Goal: Task Accomplishment & Management: Use online tool/utility

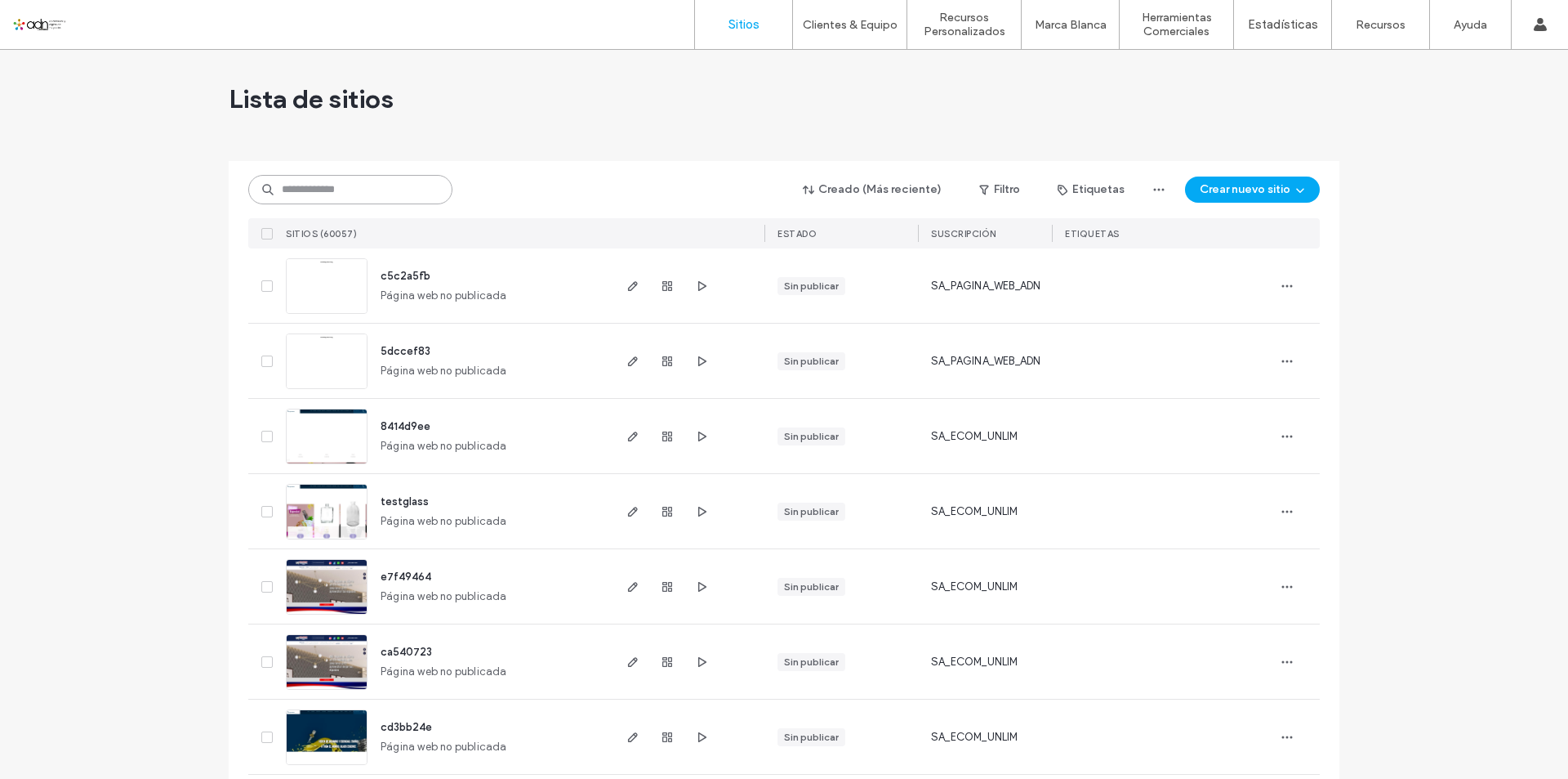
click at [309, 189] on input at bounding box center [350, 190] width 204 height 30
paste input "**********"
type input "**********"
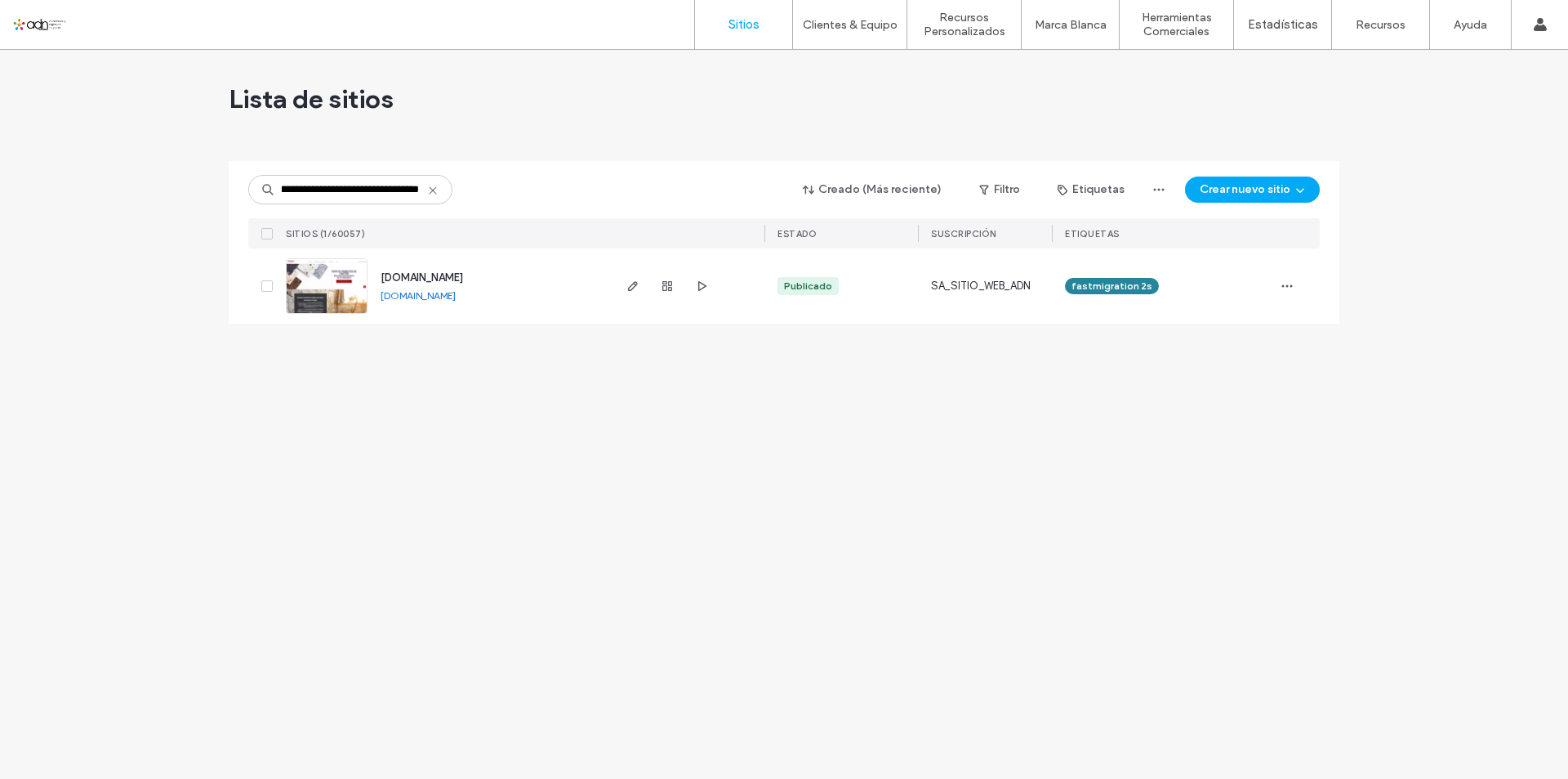
click at [342, 284] on img at bounding box center [326, 315] width 80 height 111
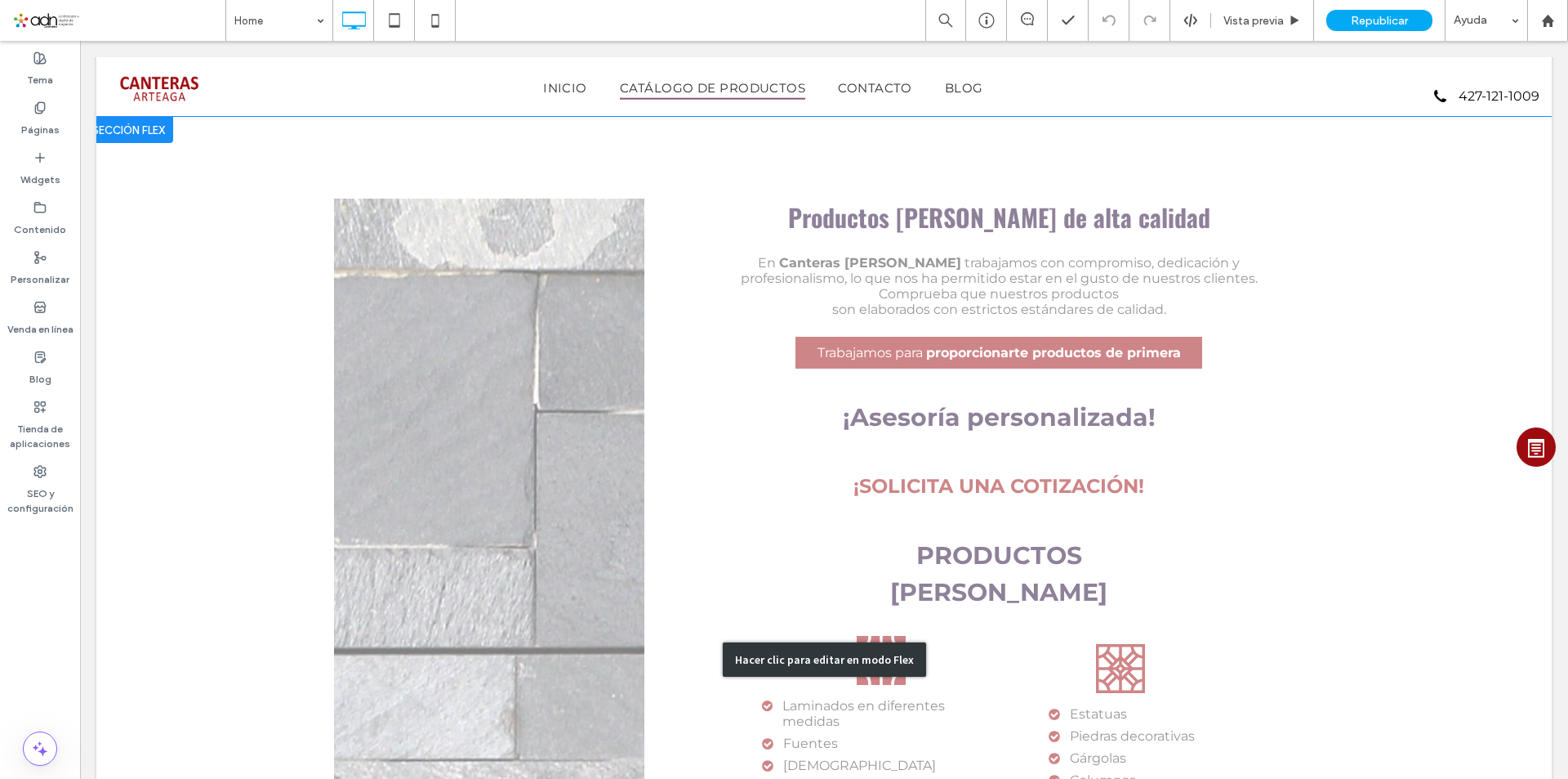
scroll to position [1390, 0]
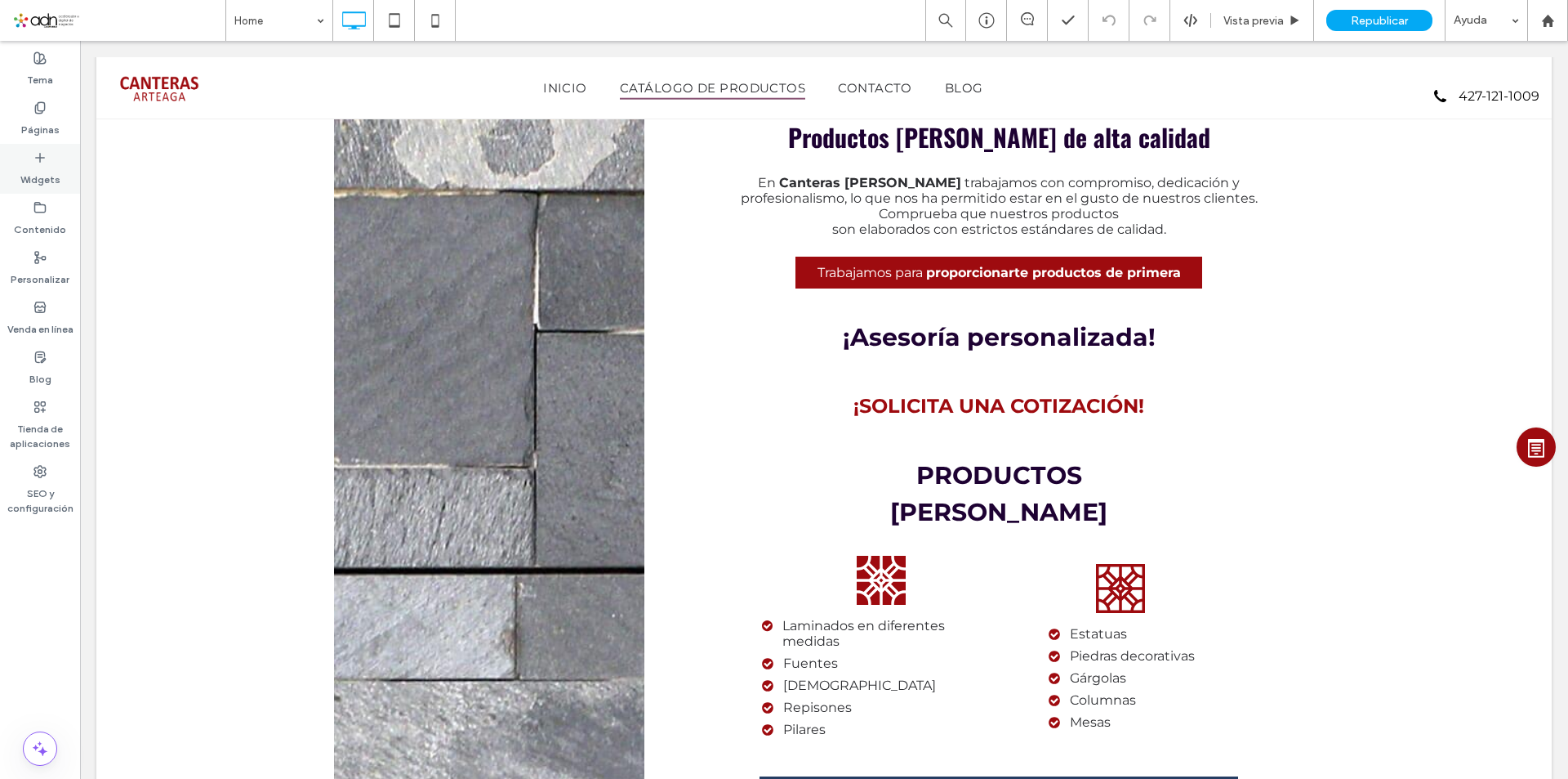
drag, startPoint x: 53, startPoint y: 163, endPoint x: 100, endPoint y: 302, distance: 146.7
click at [53, 163] on div "Widgets" at bounding box center [40, 168] width 80 height 49
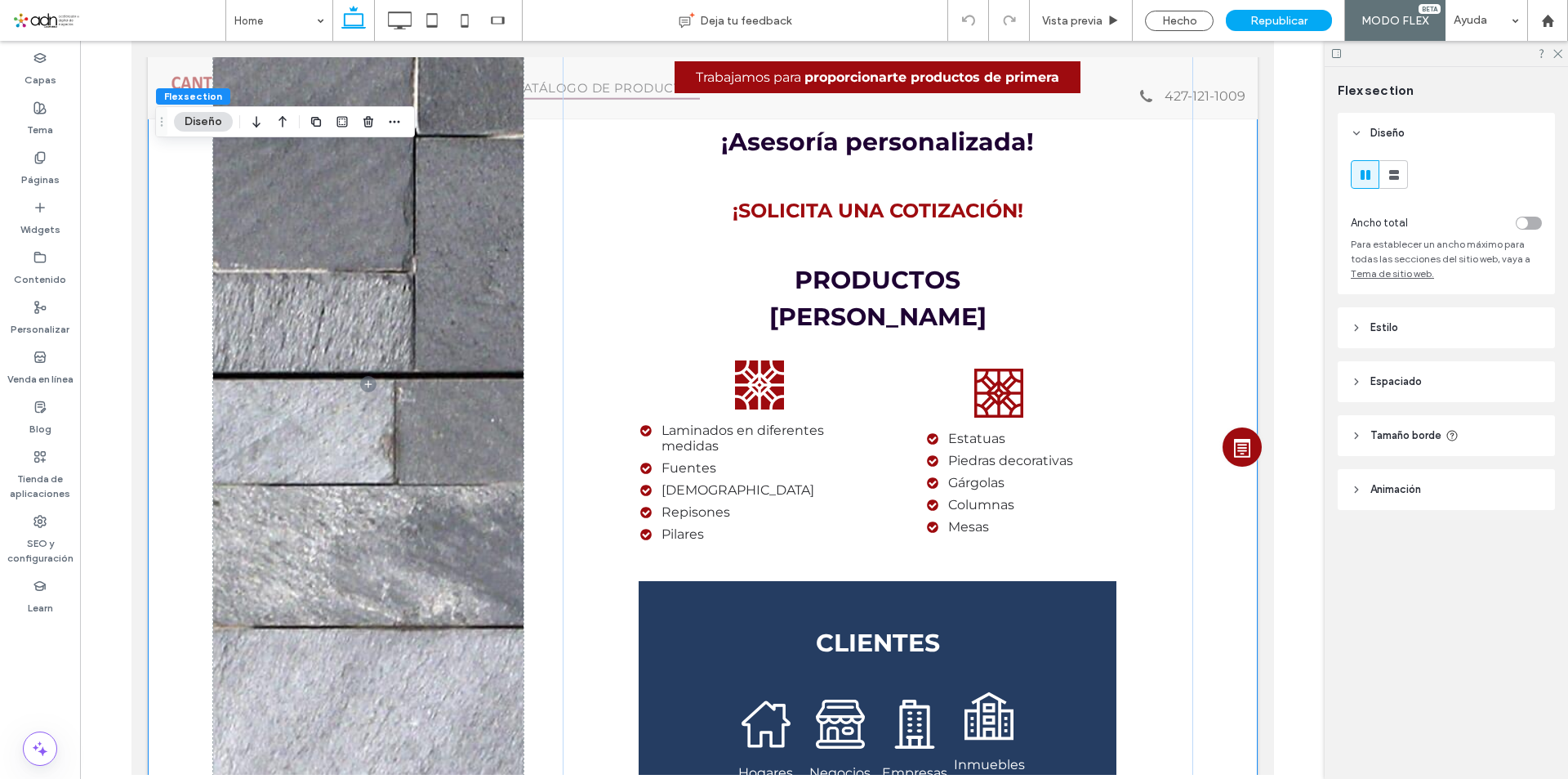
scroll to position [1549, 0]
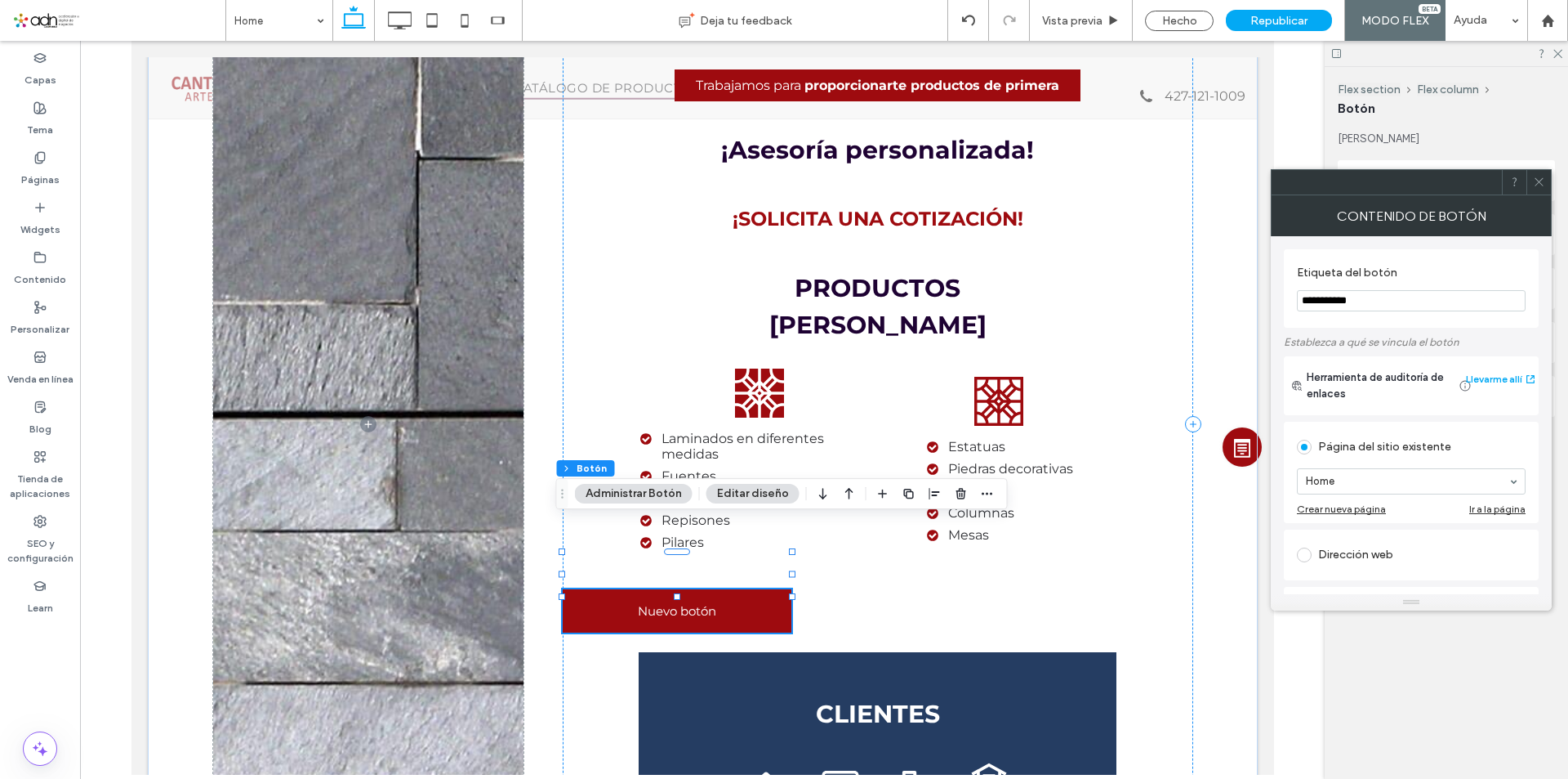
type input "**"
click at [935, 489] on icon "button" at bounding box center [935, 493] width 13 height 13
click at [916, 529] on icon "center" at bounding box center [917, 525] width 13 height 13
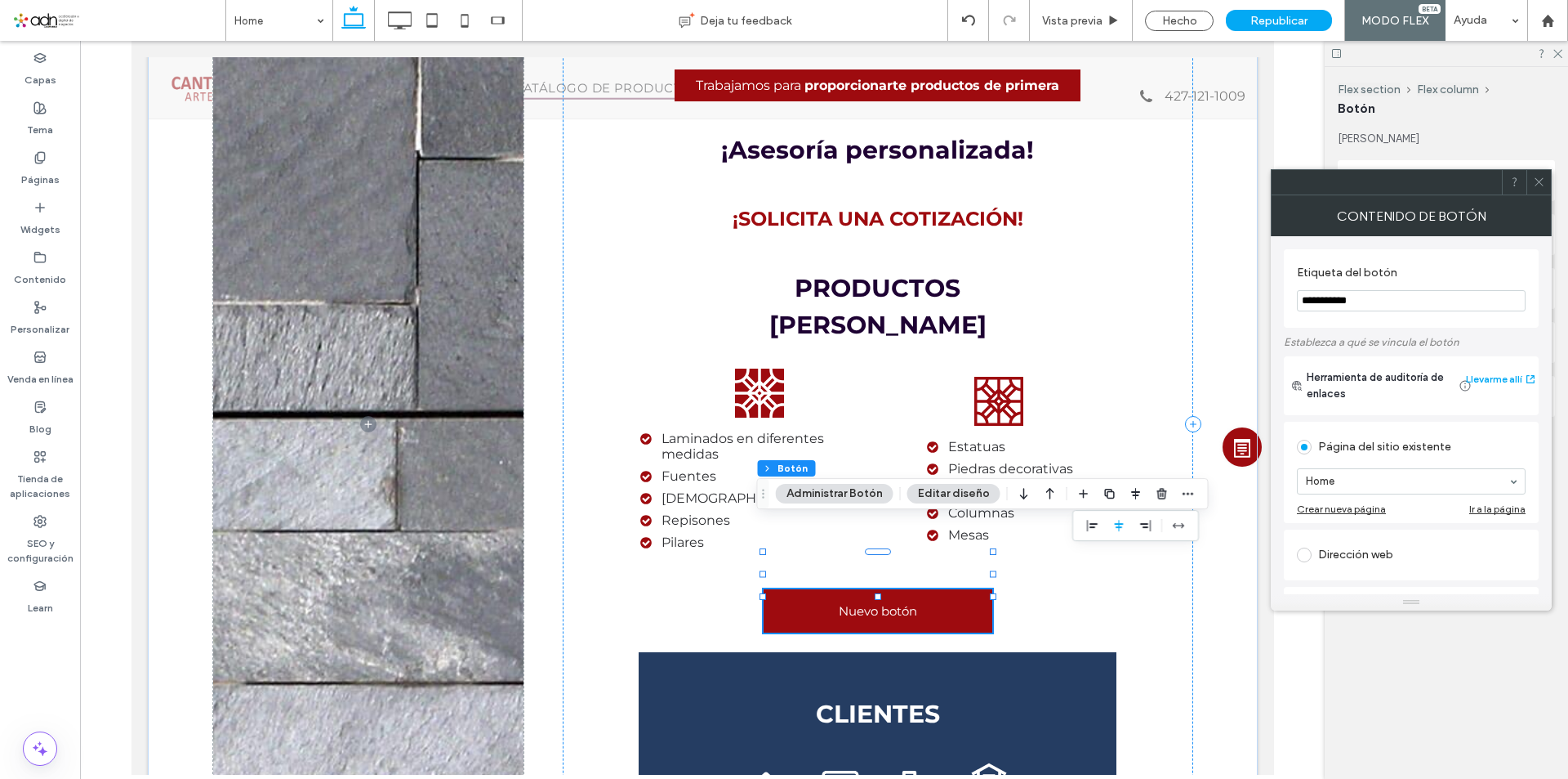
scroll to position [1548, 0]
drag, startPoint x: 1373, startPoint y: 298, endPoint x: 1294, endPoint y: 300, distance: 79.0
click at [1294, 300] on div "**********" at bounding box center [1412, 288] width 255 height 78
paste input "**********"
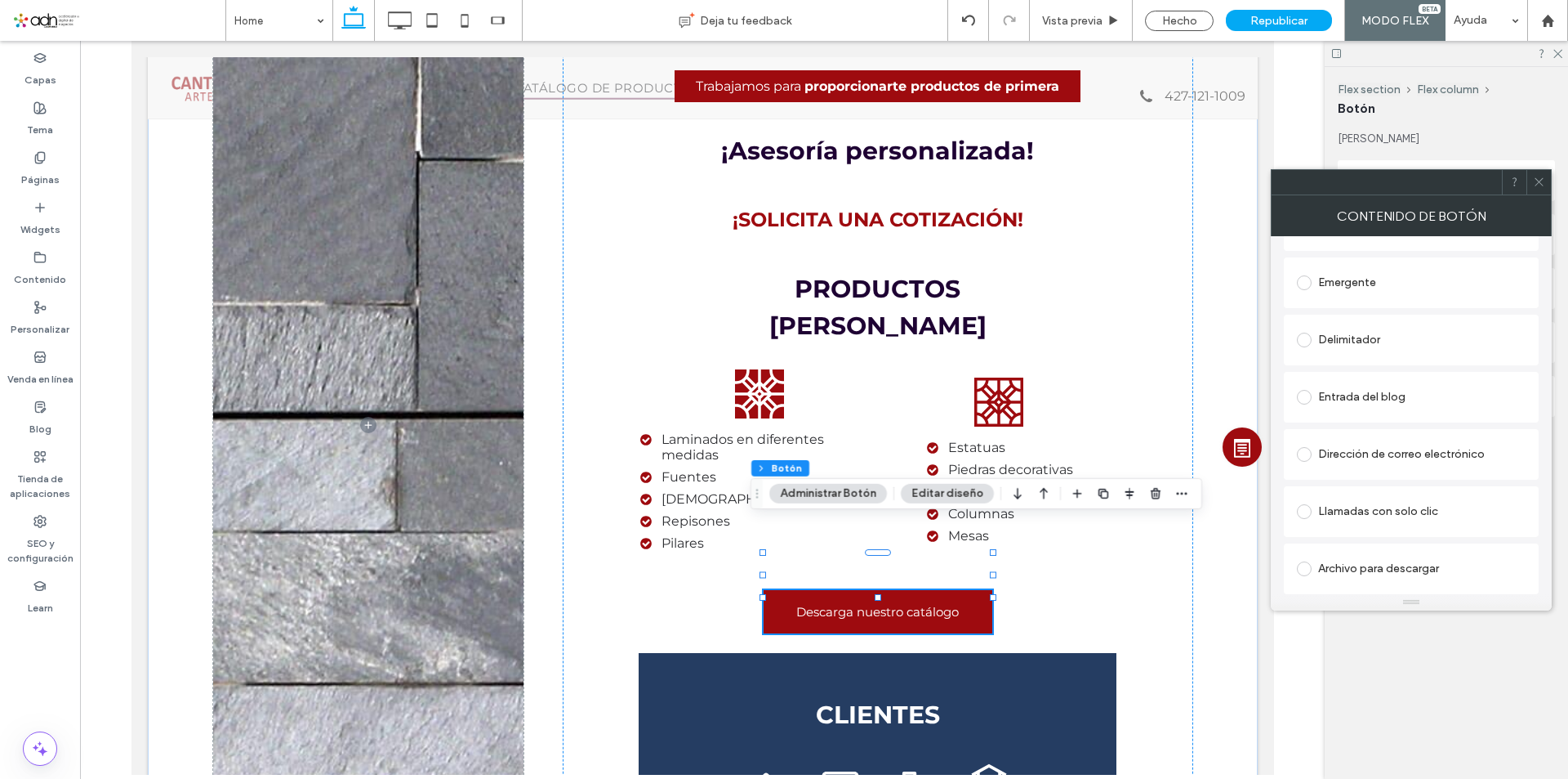
type input "**********"
click at [1342, 562] on div "Archivo para descargar" at bounding box center [1411, 568] width 229 height 26
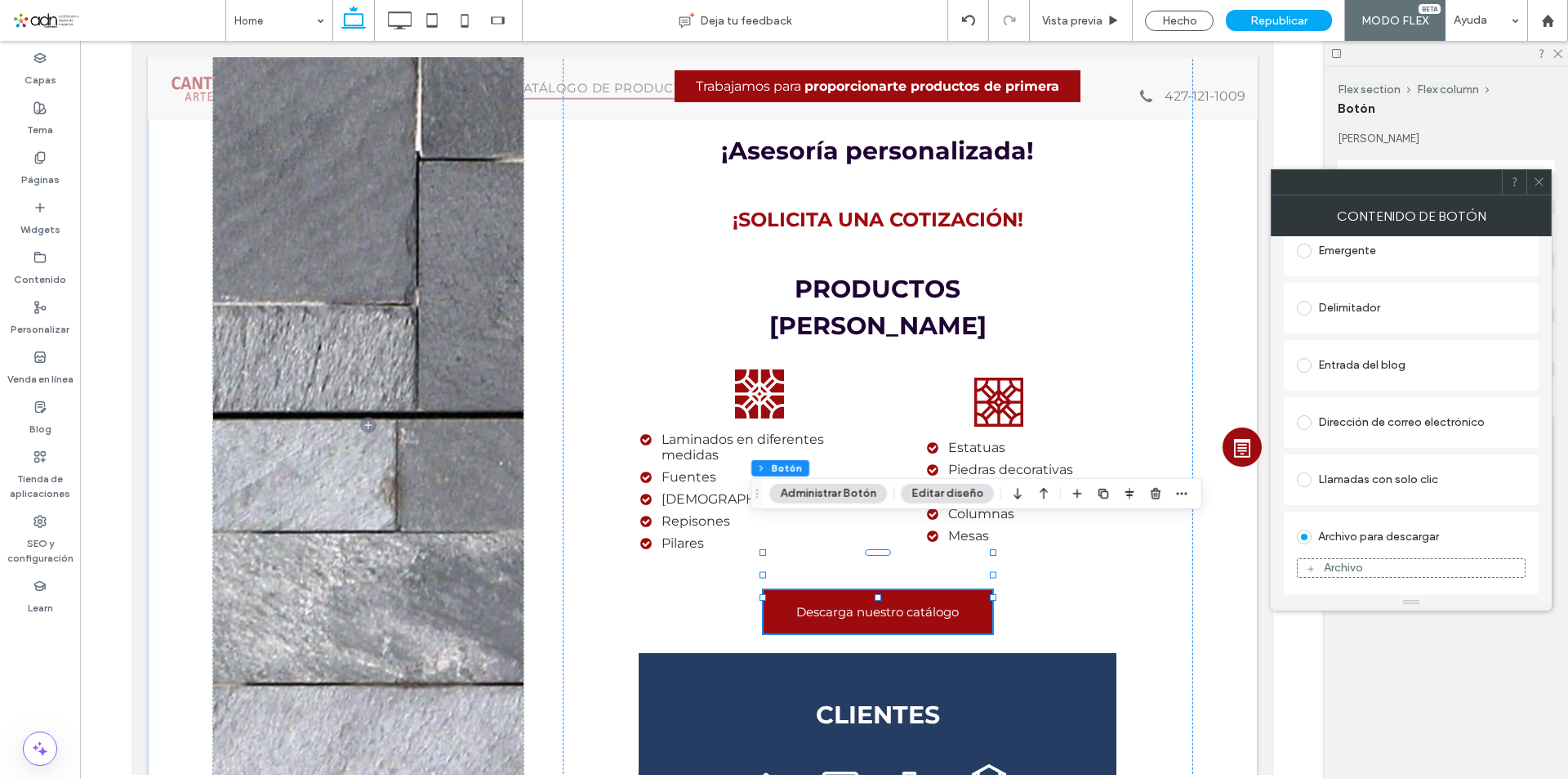
click at [1362, 562] on div "Archivo" at bounding box center [1343, 567] width 40 height 14
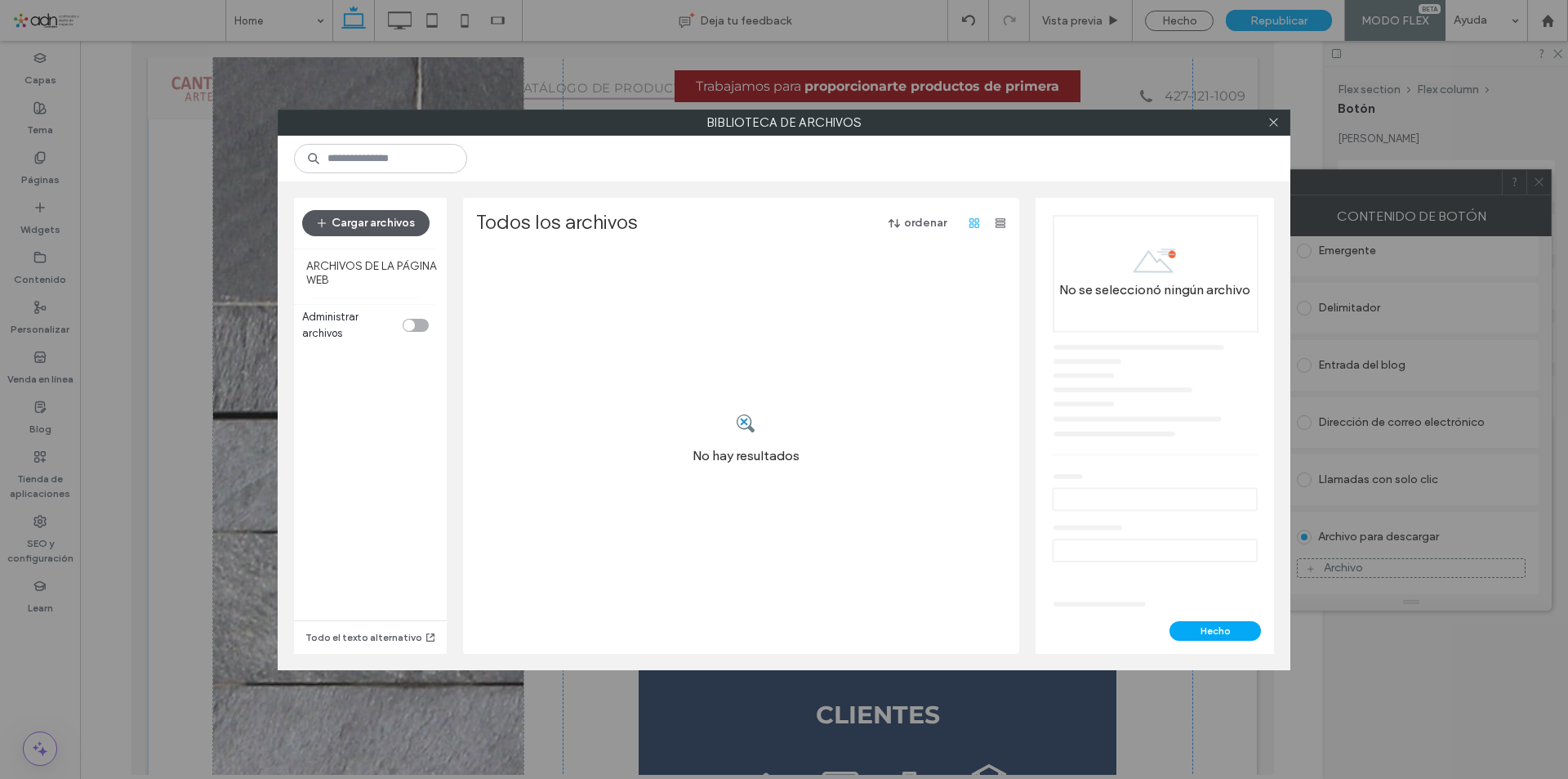
click at [336, 221] on button "Cargar archivos" at bounding box center [365, 223] width 128 height 26
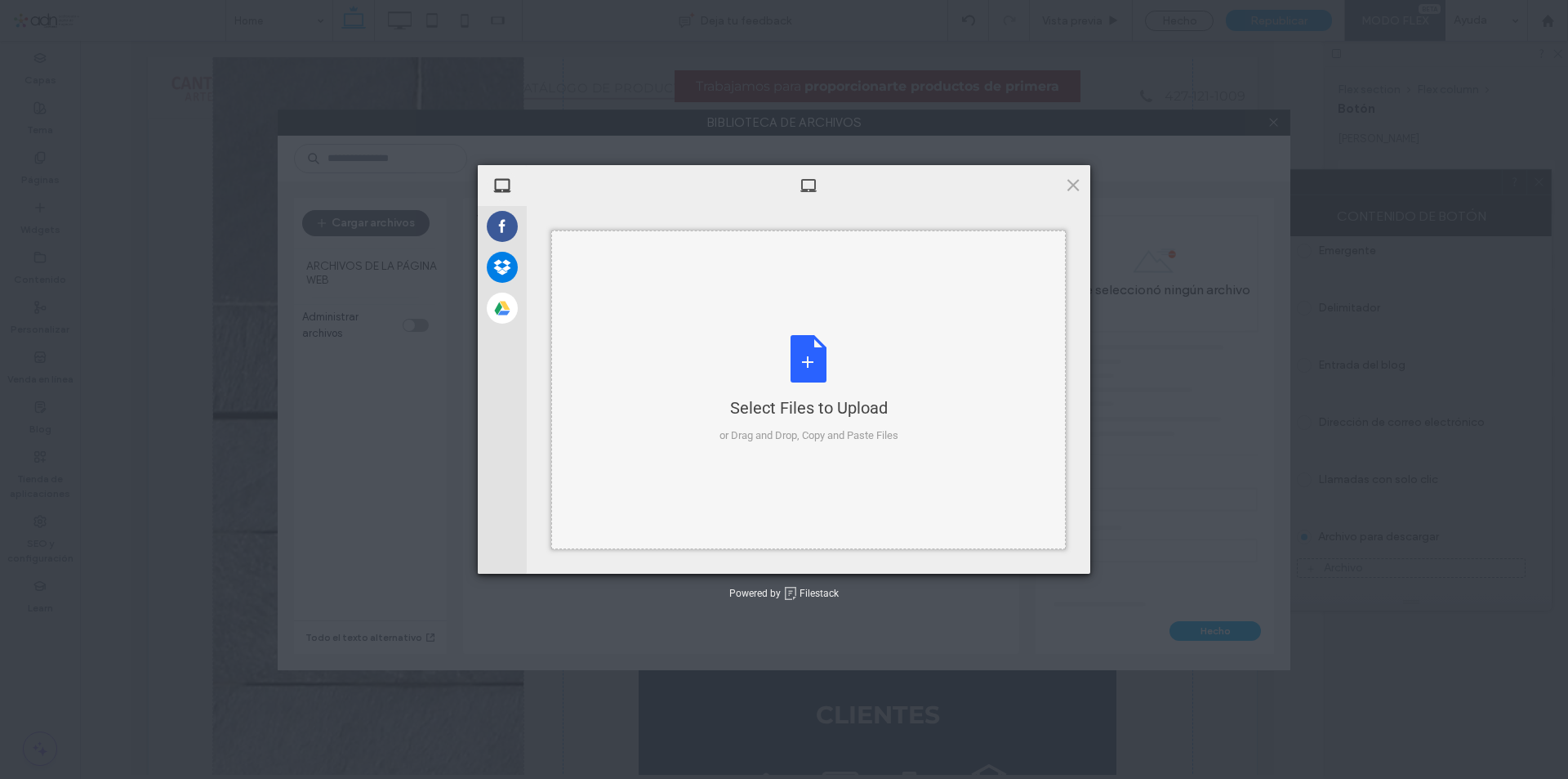
click at [765, 379] on div "Select Files to Upload or Drag and Drop, Copy and Paste Files" at bounding box center [808, 390] width 179 height 109
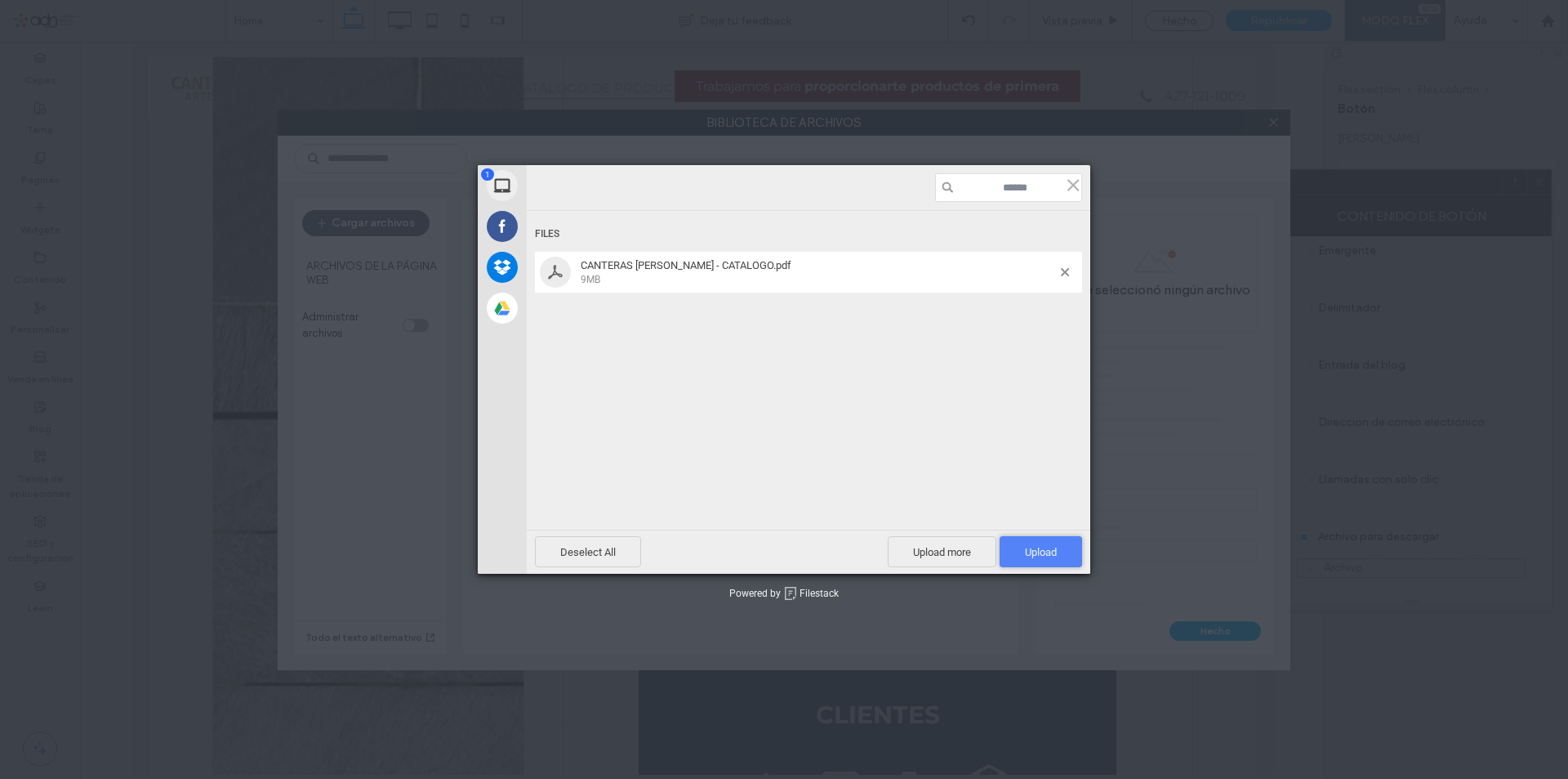
click at [1053, 550] on span "Upload 1" at bounding box center [1041, 552] width 32 height 12
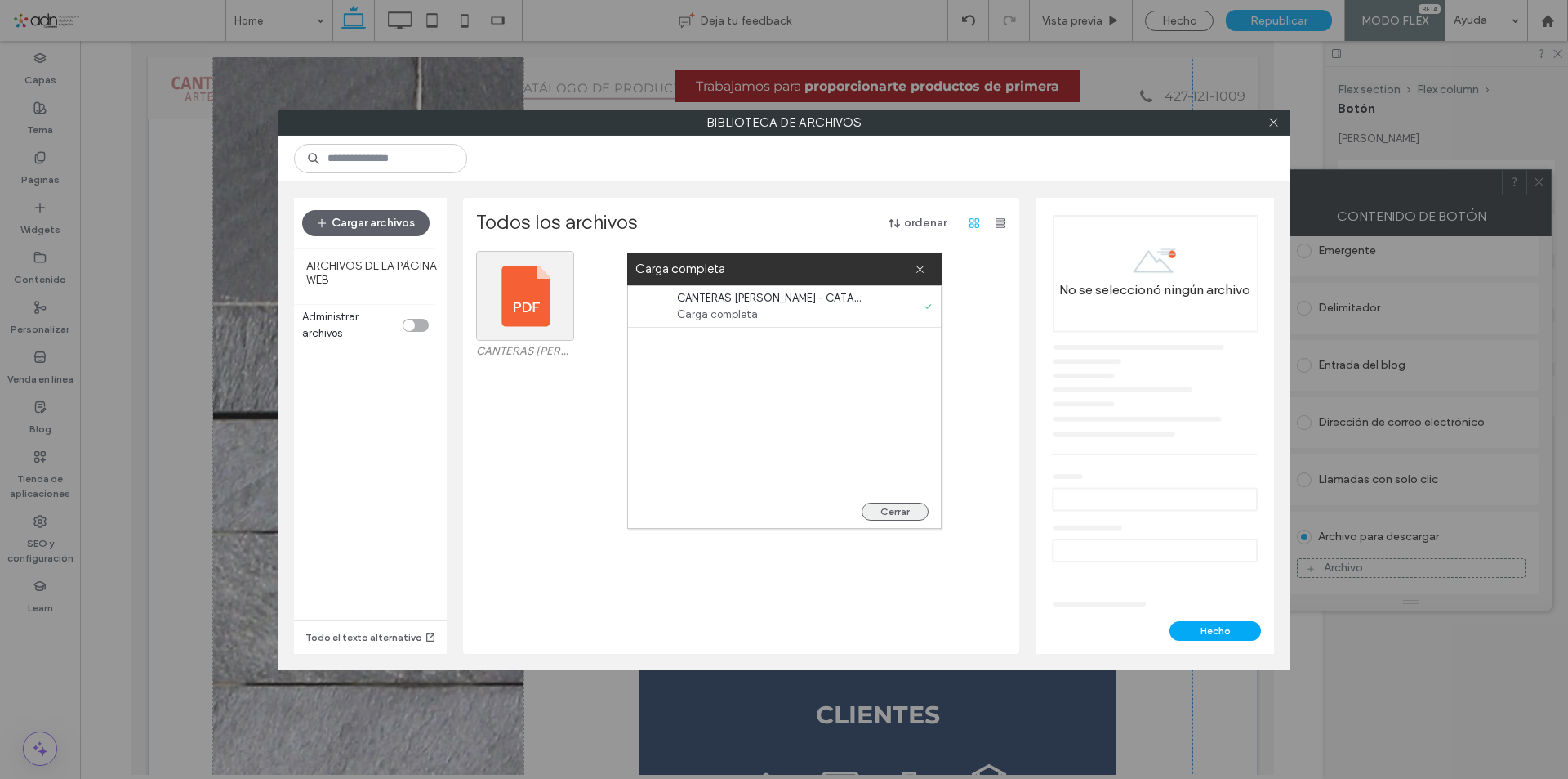
click at [886, 516] on button "Cerrar" at bounding box center [895, 512] width 67 height 18
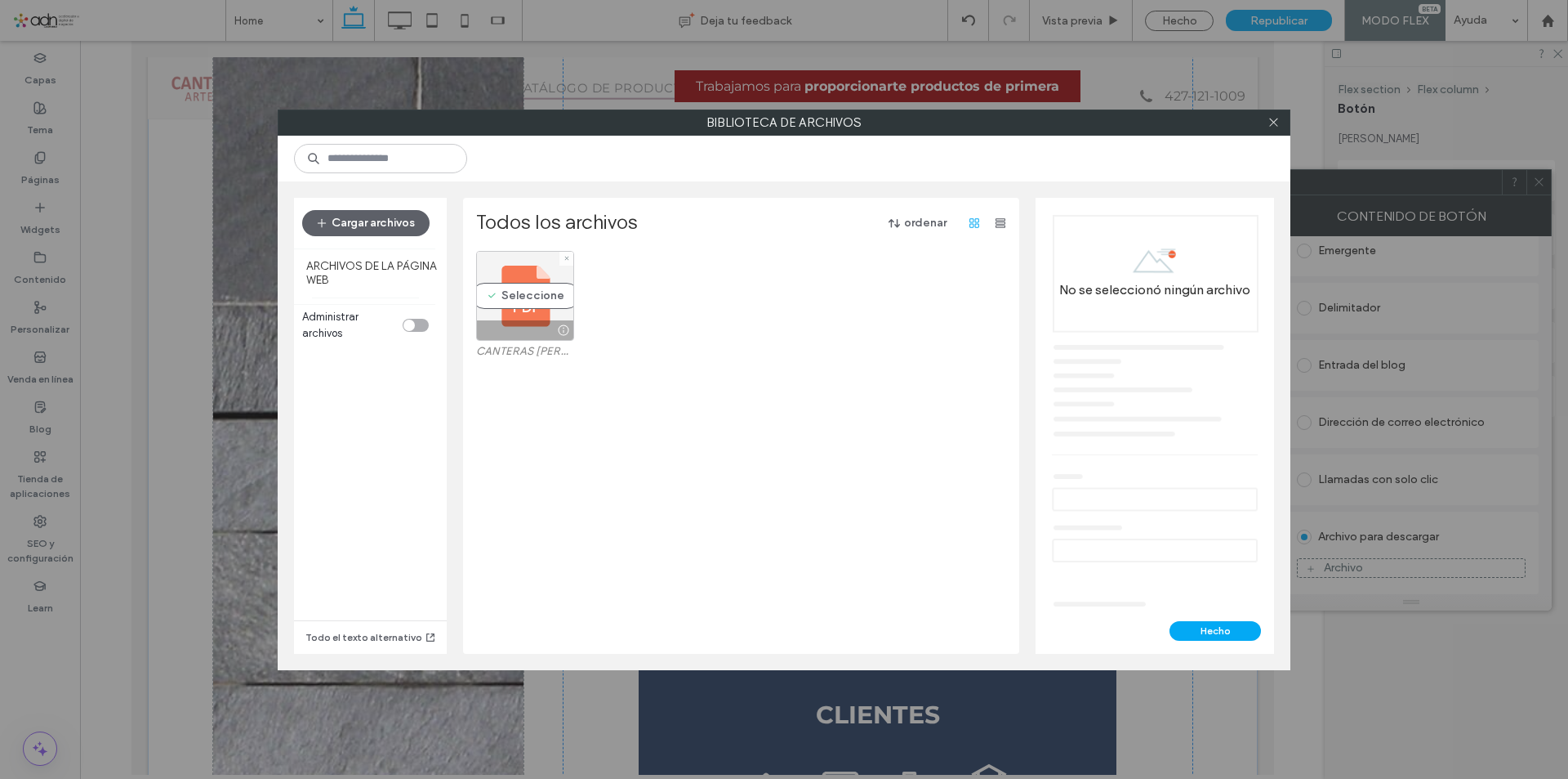
click at [519, 305] on div "Seleccione" at bounding box center [524, 295] width 98 height 90
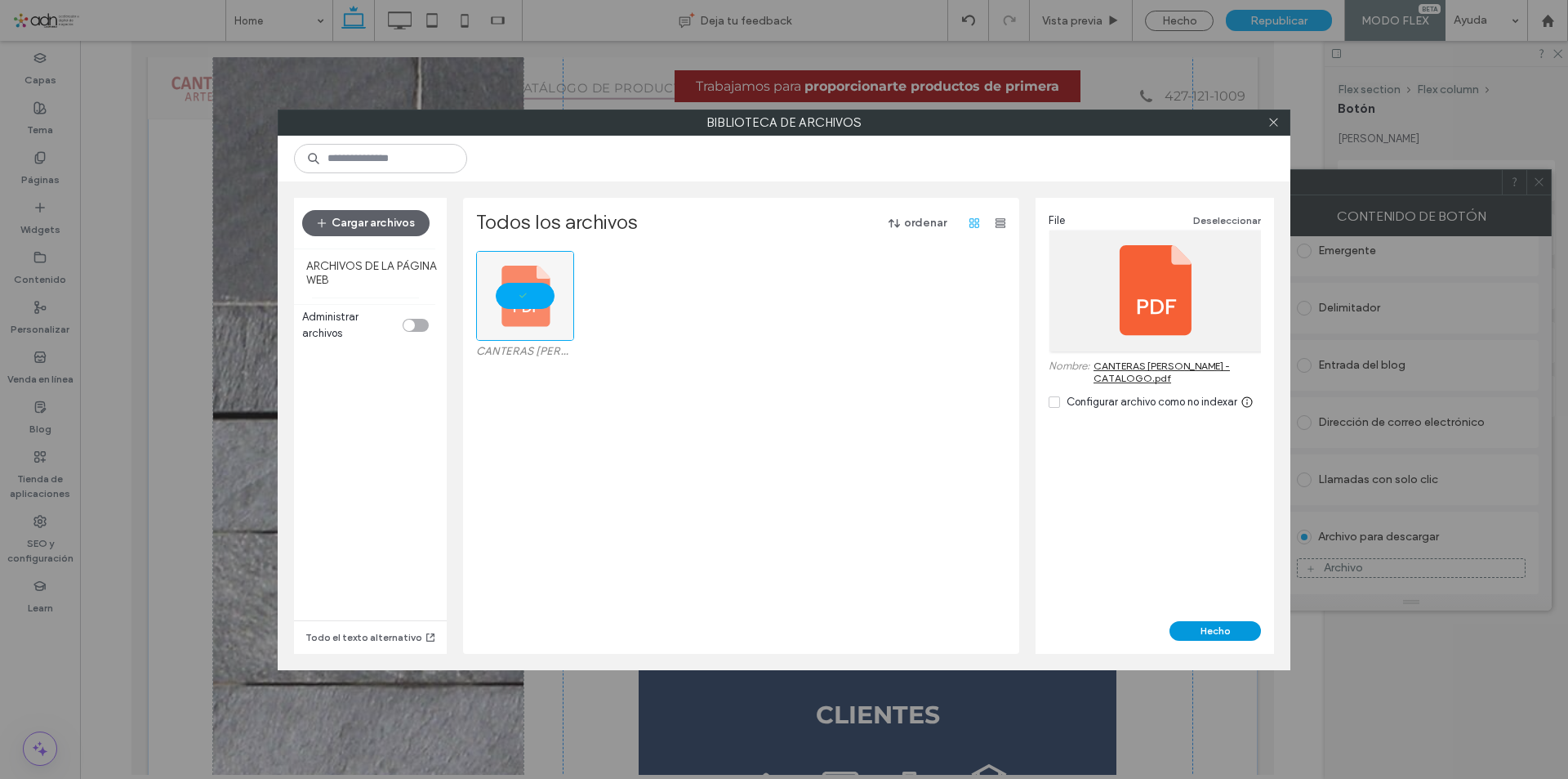
click at [1196, 623] on button "Hecho" at bounding box center [1215, 632] width 91 height 20
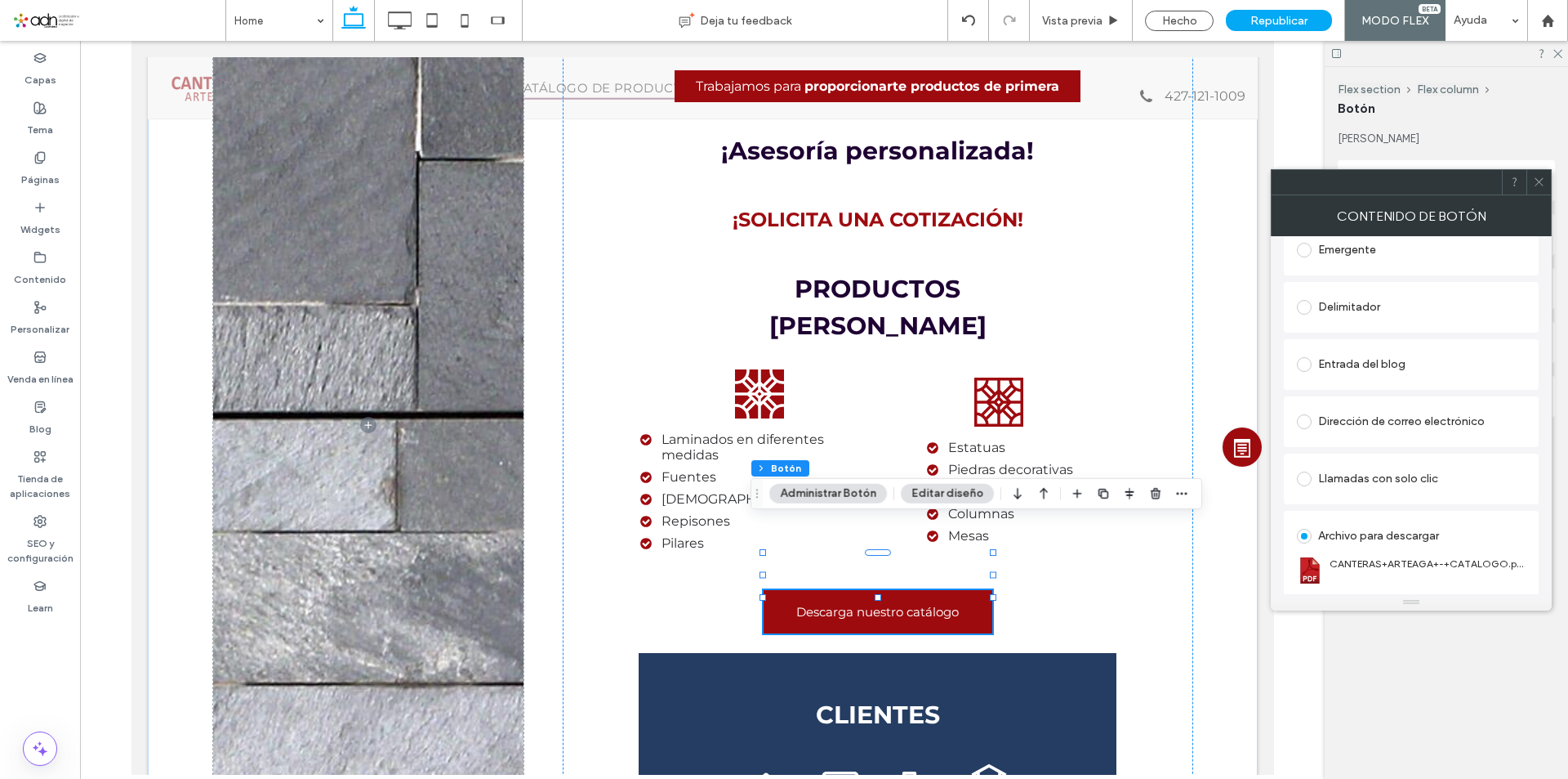
drag, startPoint x: 1537, startPoint y: 180, endPoint x: 1052, endPoint y: 290, distance: 497.3
click at [1537, 180] on icon at bounding box center [1539, 182] width 12 height 12
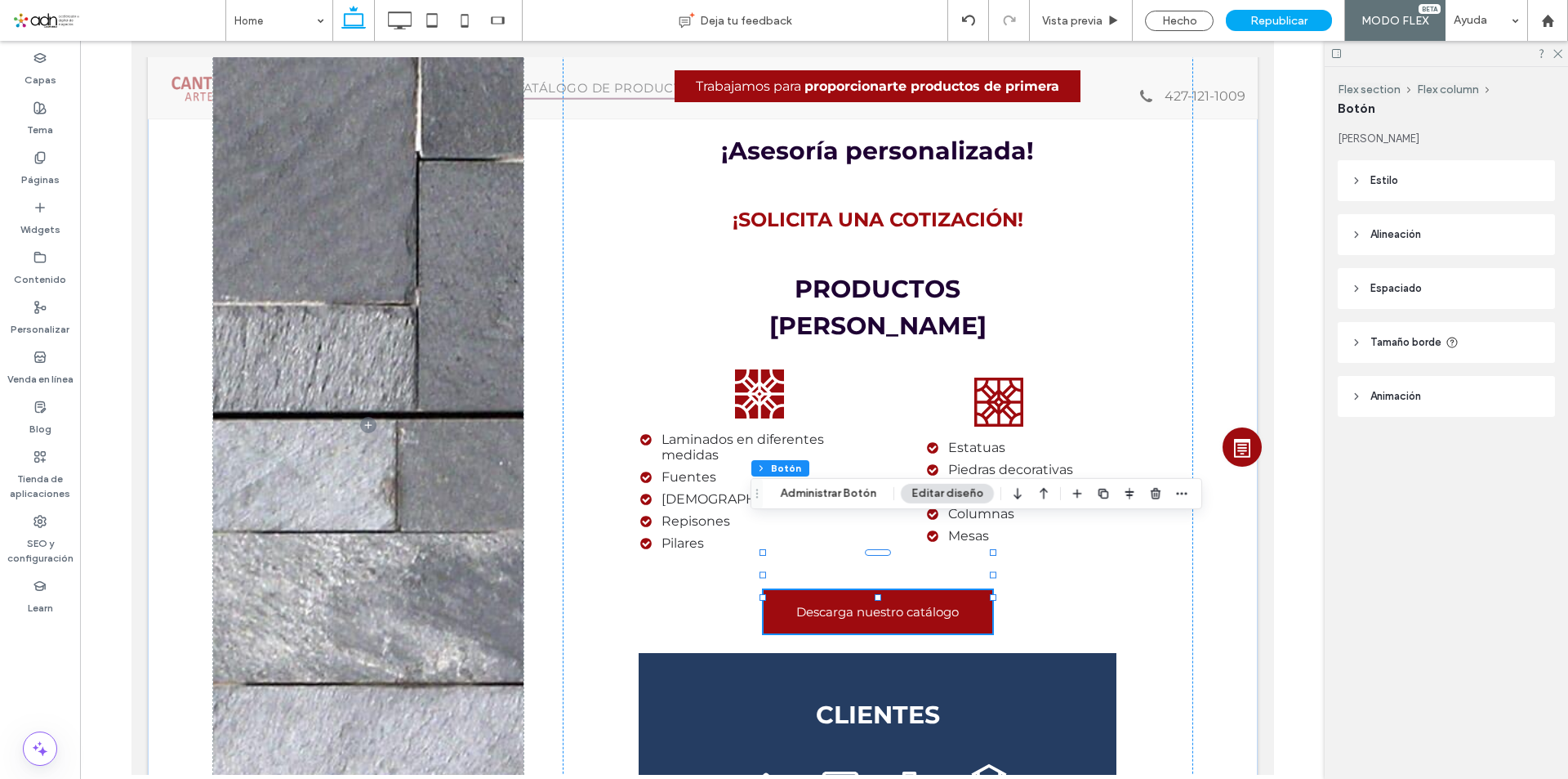
click at [1375, 187] on span "Estilo" at bounding box center [1384, 180] width 28 height 17
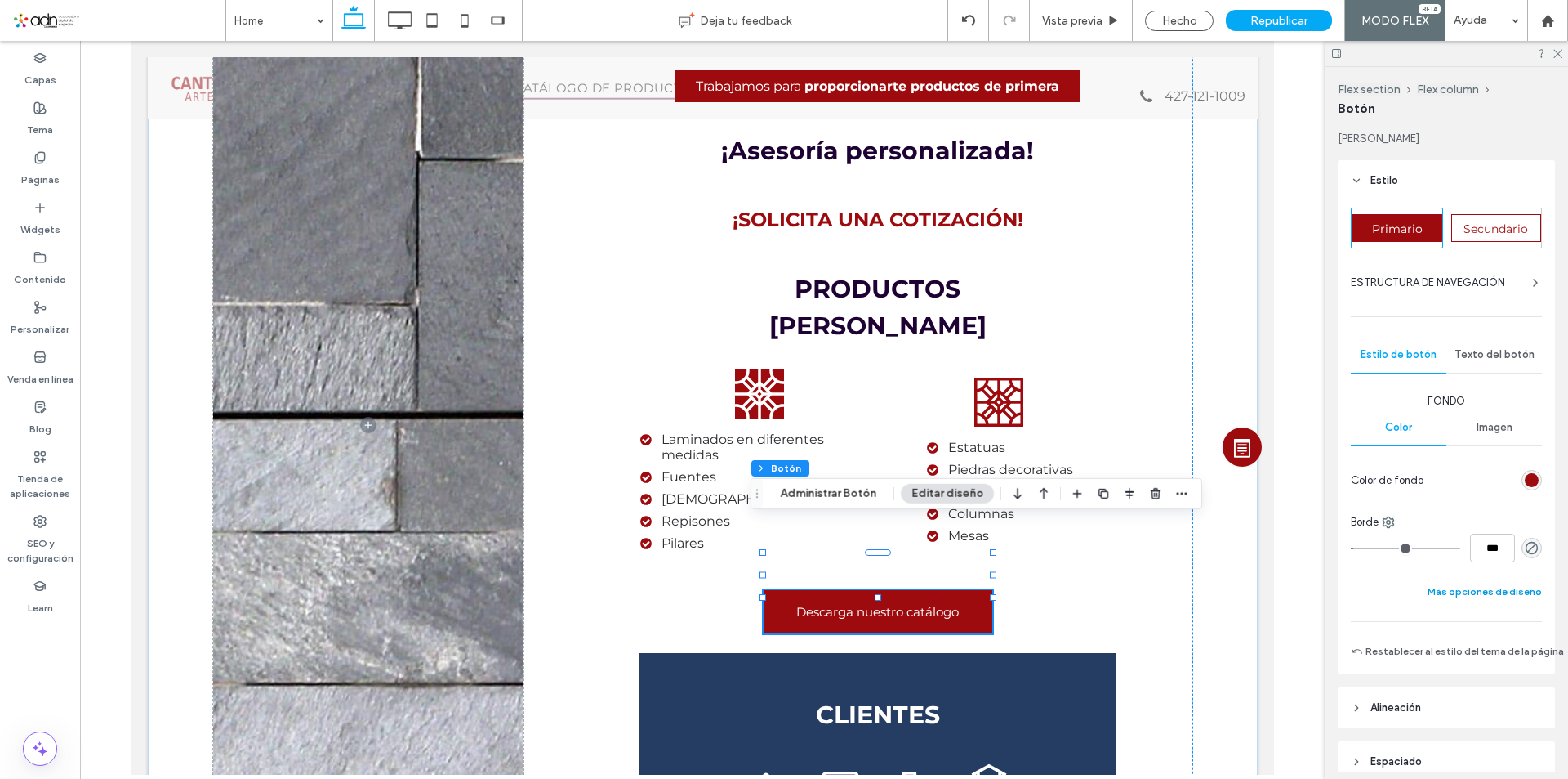
click at [1461, 596] on button "Más opciones de diseño" at bounding box center [1485, 592] width 115 height 20
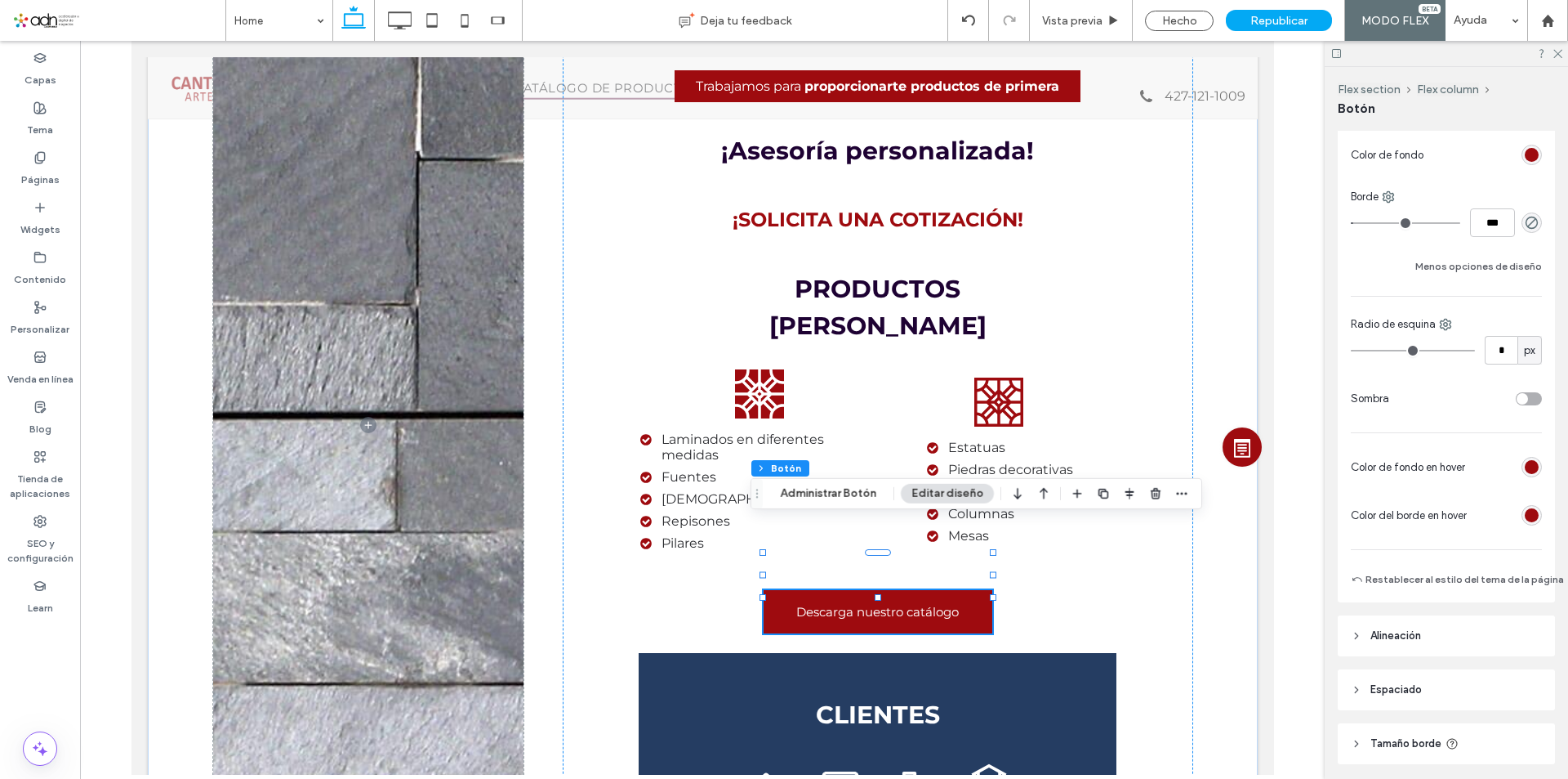
scroll to position [327, 0]
click at [1528, 398] on div "toggle" at bounding box center [1528, 397] width 26 height 13
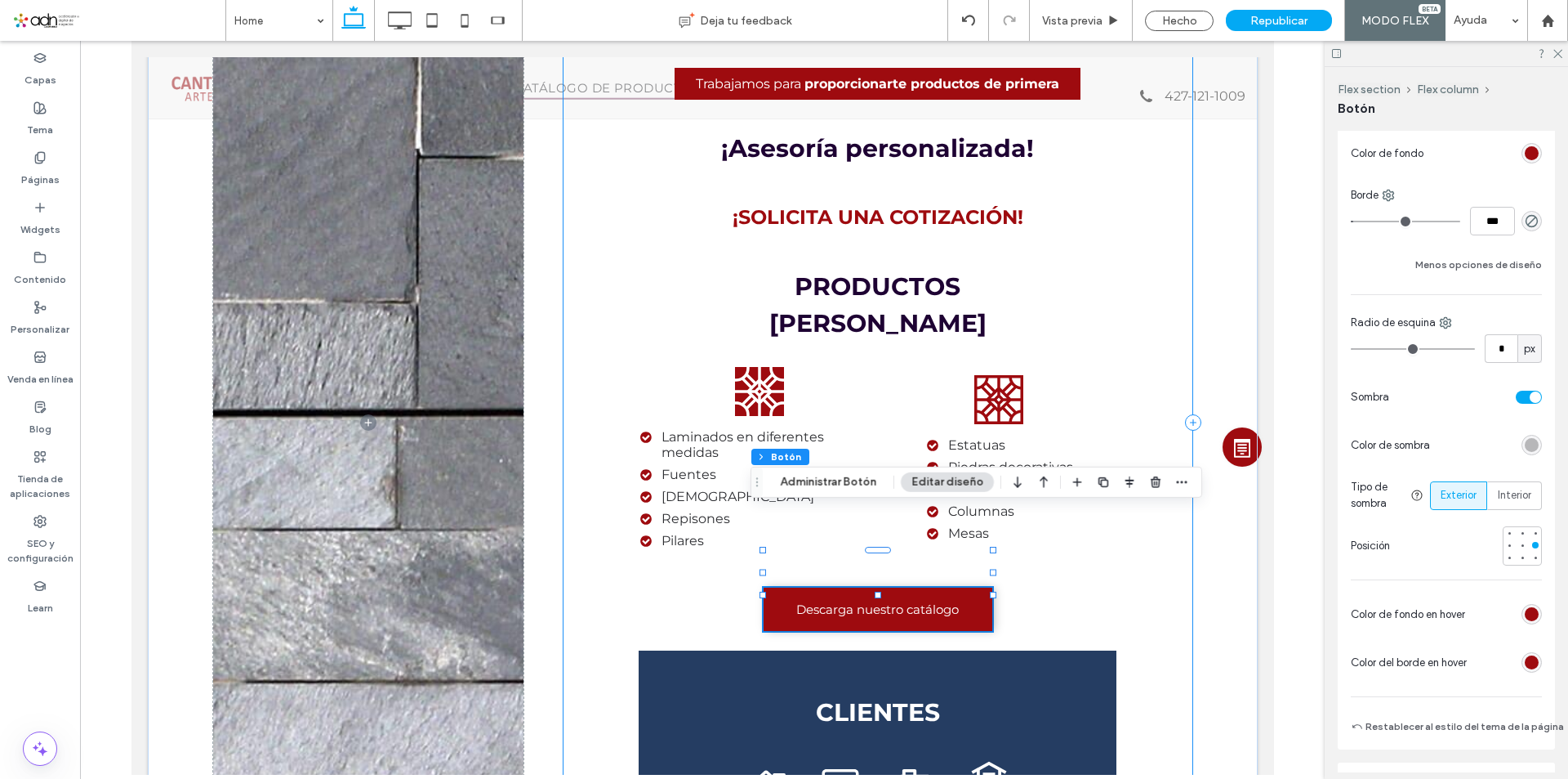
scroll to position [0, 0]
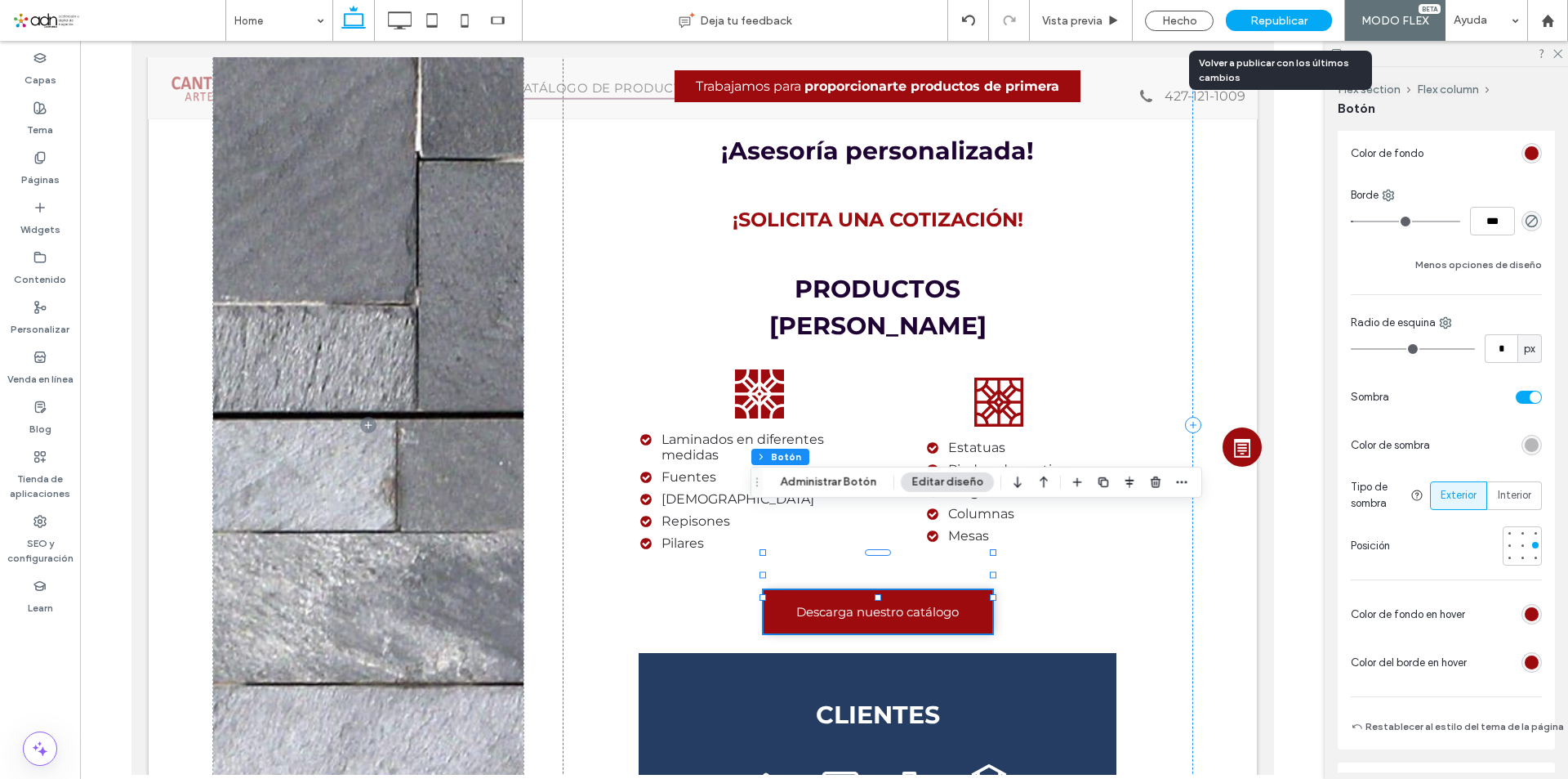
click at [1277, 30] on div "Republicar" at bounding box center [1278, 20] width 106 height 21
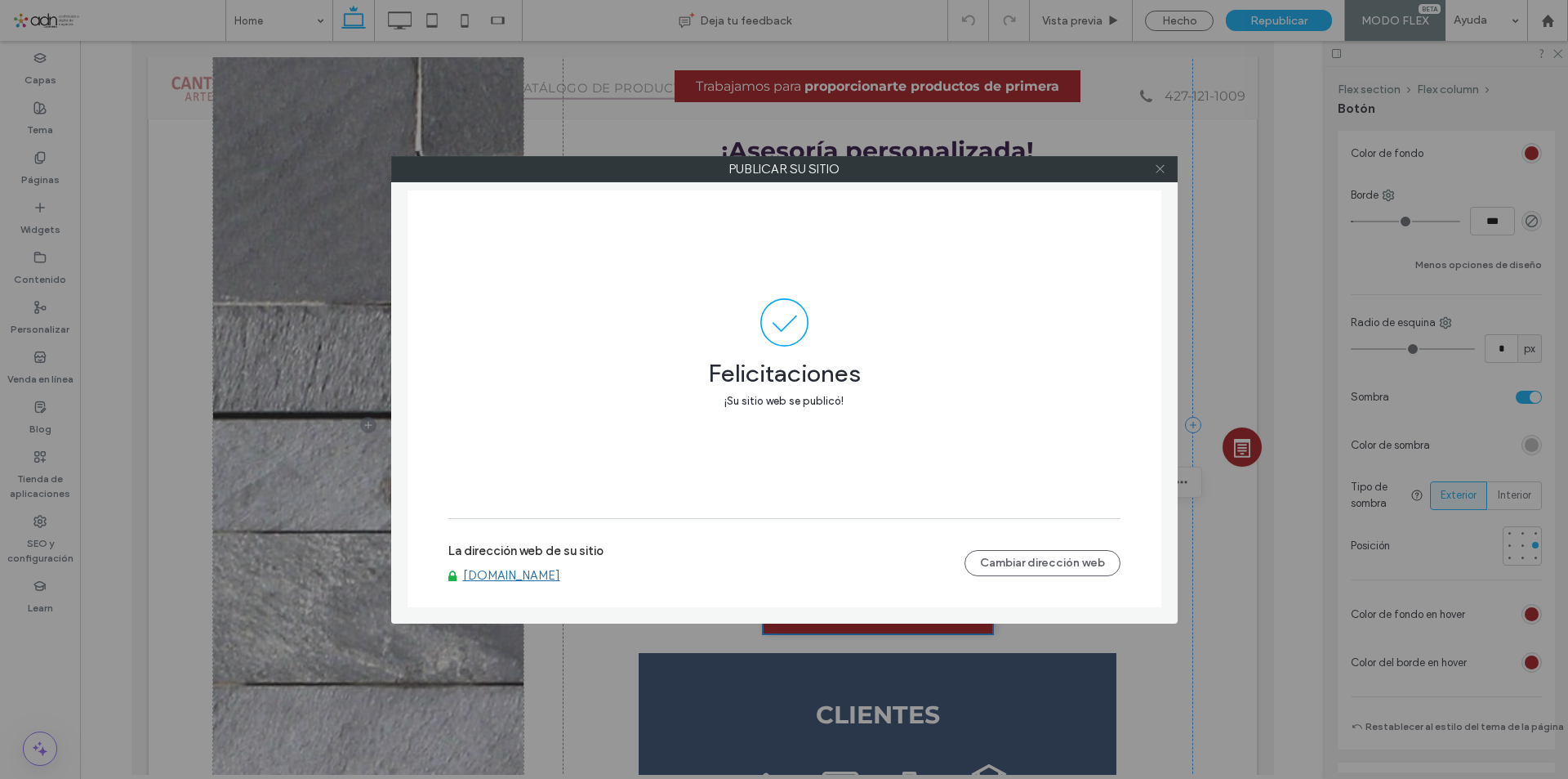
click at [1161, 166] on icon at bounding box center [1160, 168] width 12 height 12
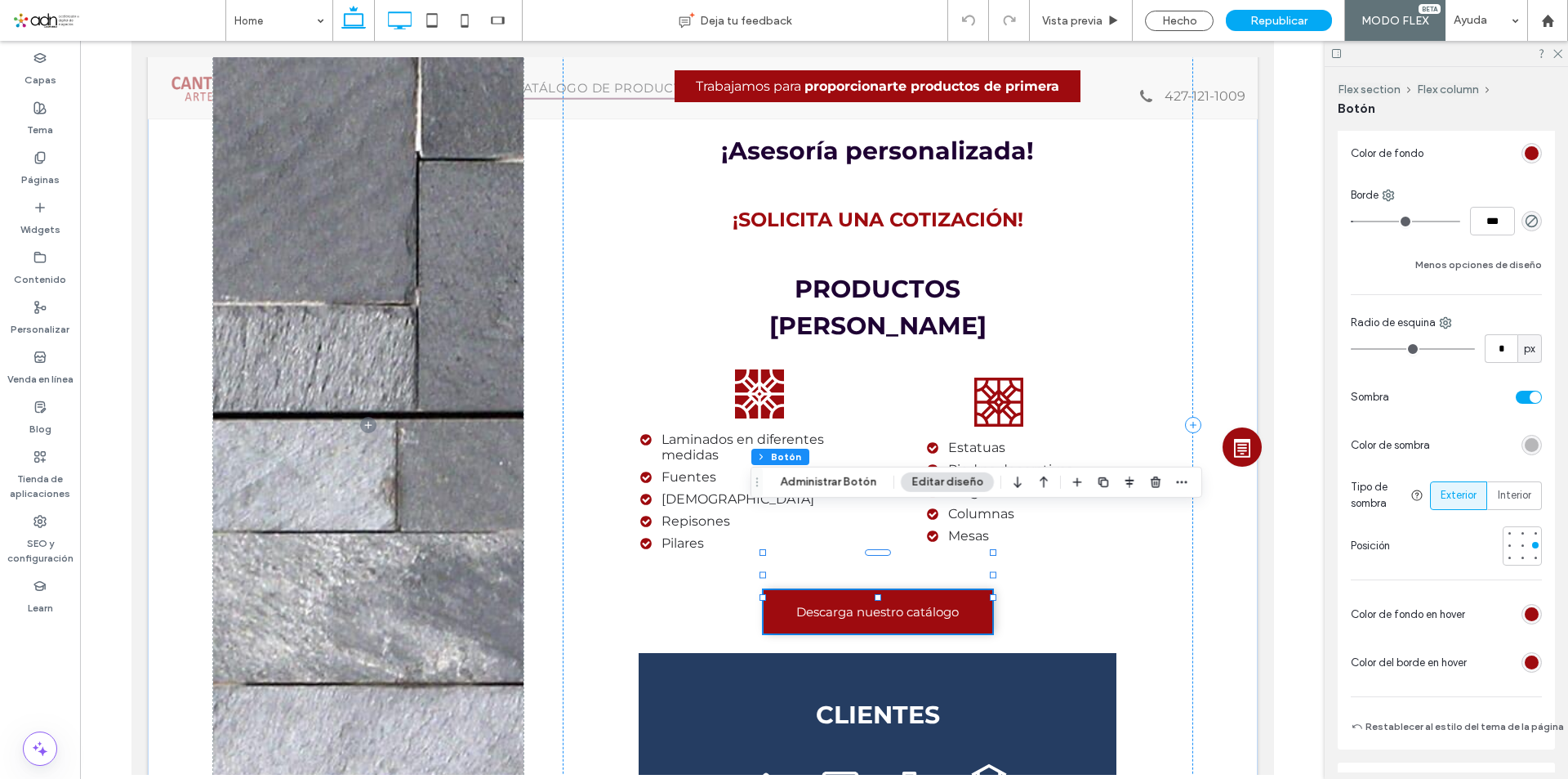
click at [393, 12] on use at bounding box center [401, 21] width 24 height 18
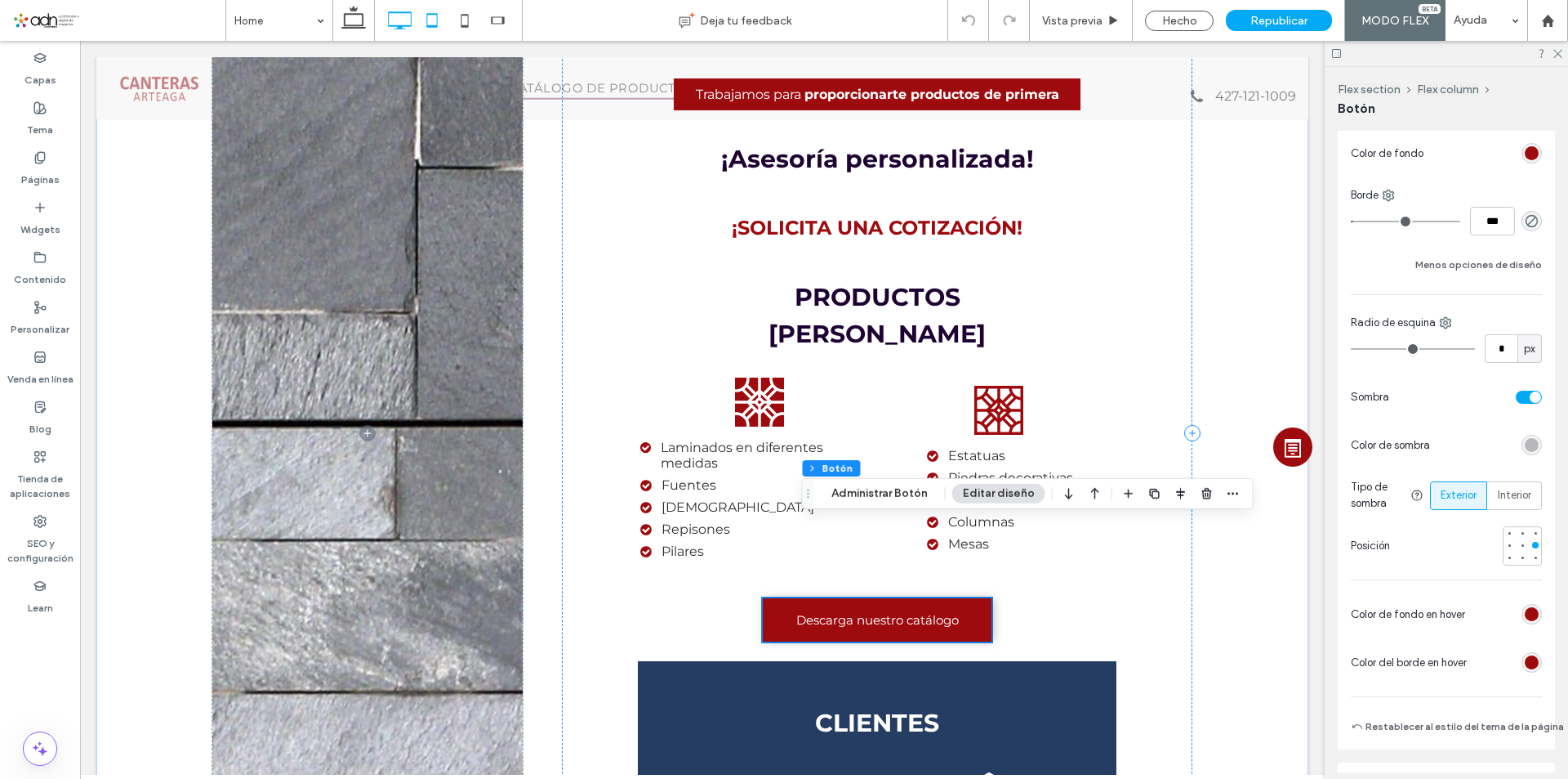
scroll to position [1556, 0]
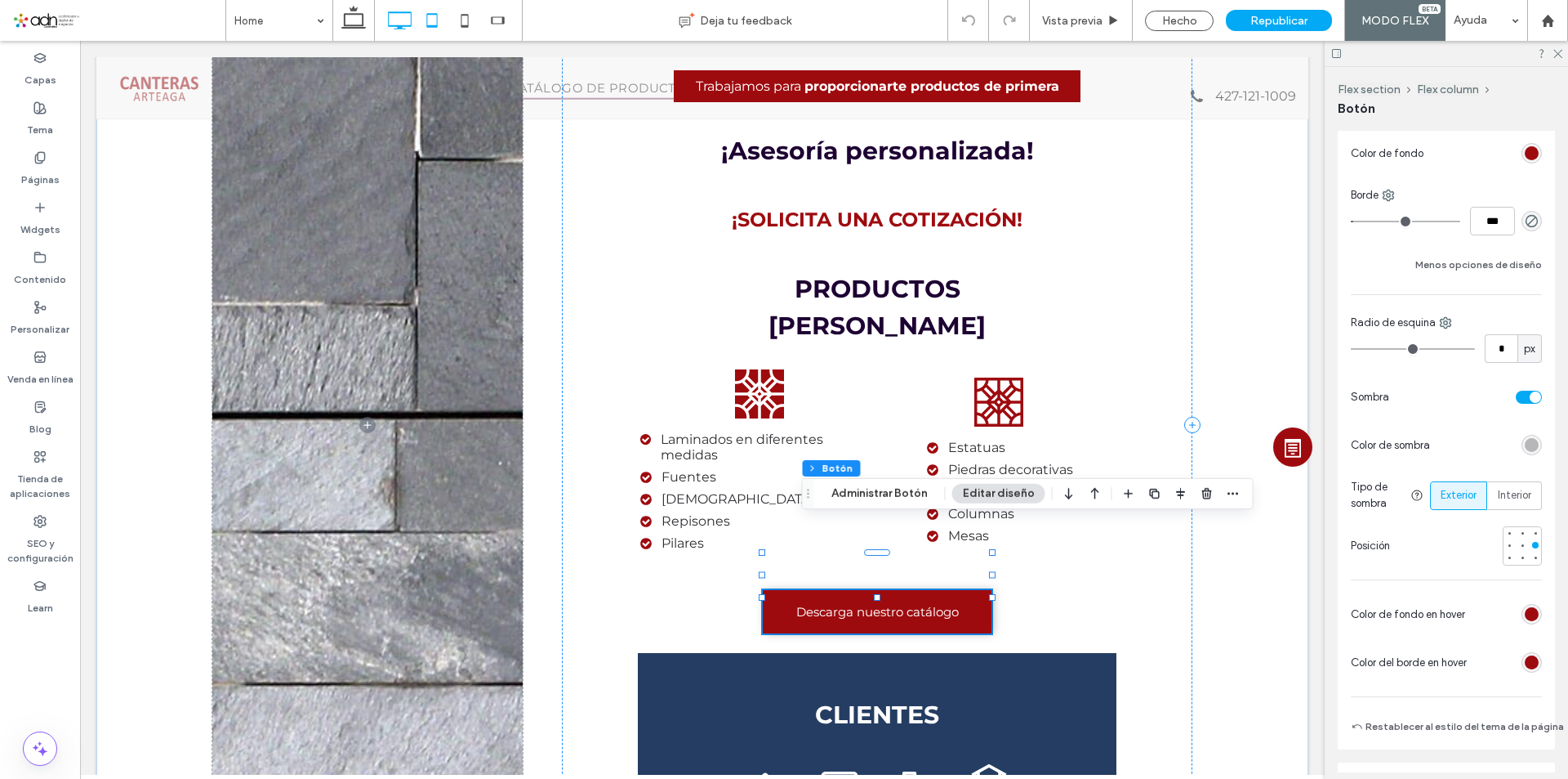
click at [432, 26] on use at bounding box center [432, 20] width 11 height 14
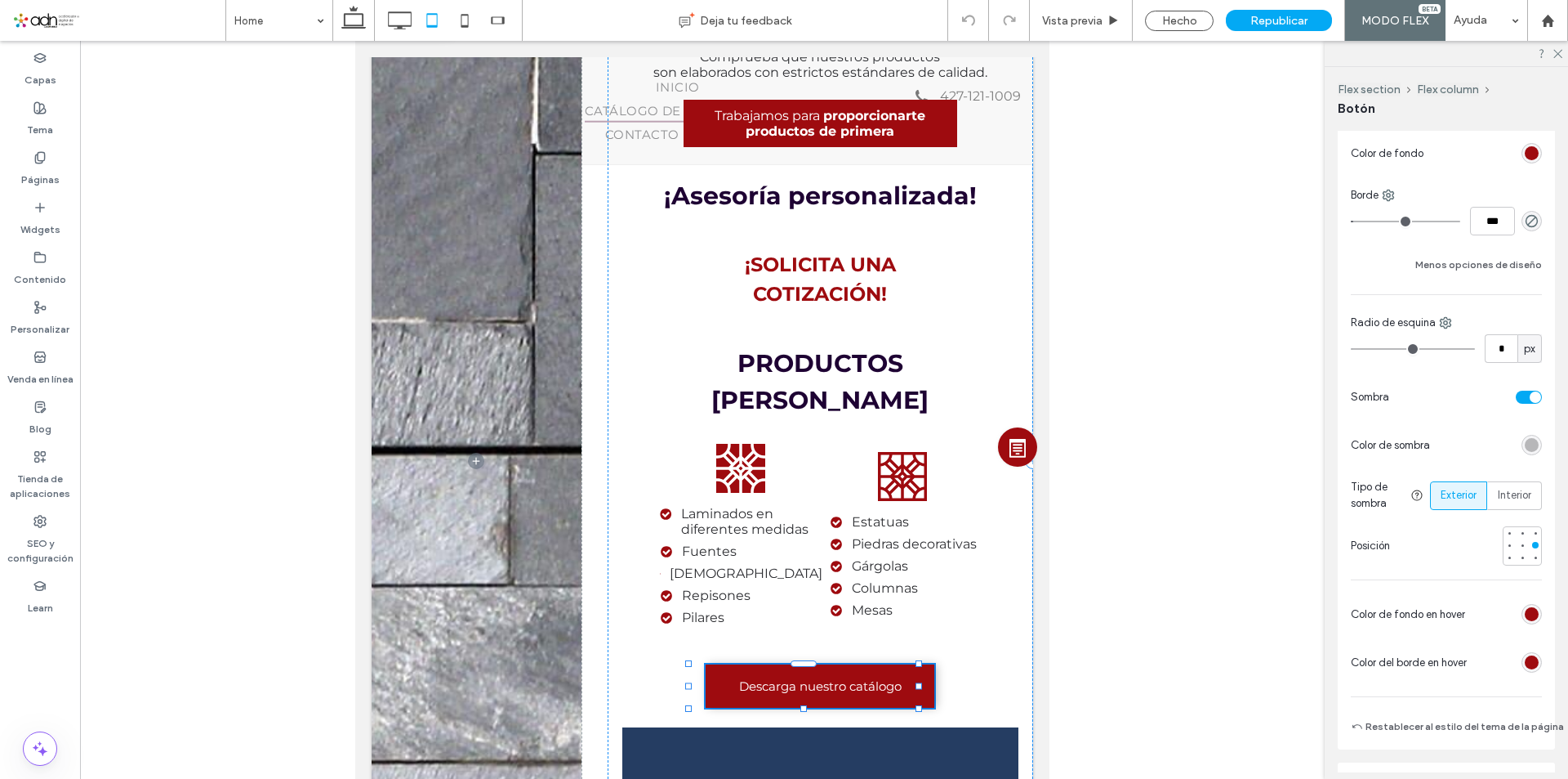
scroll to position [1447, 0]
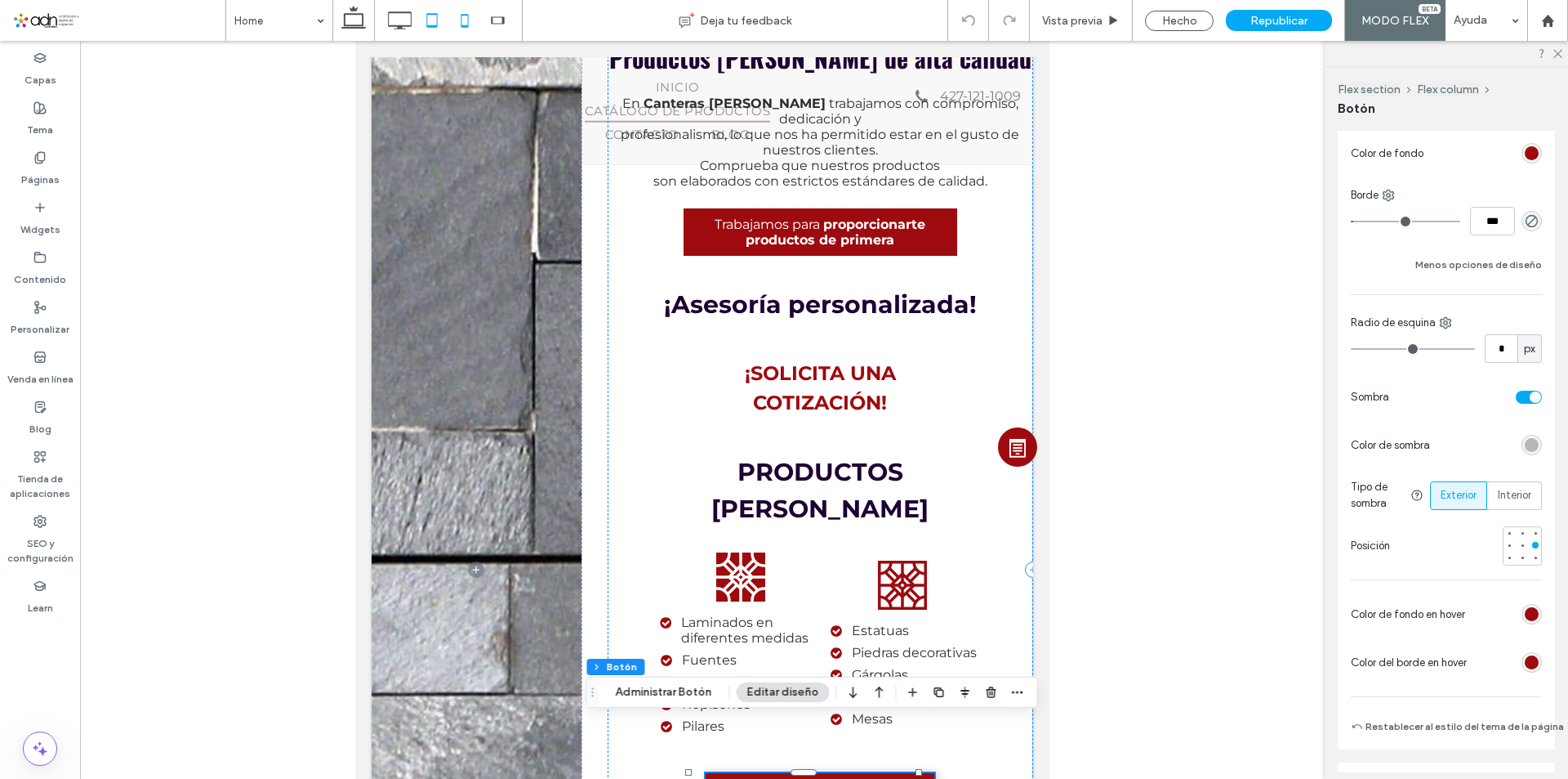
click at [459, 20] on icon at bounding box center [464, 20] width 33 height 33
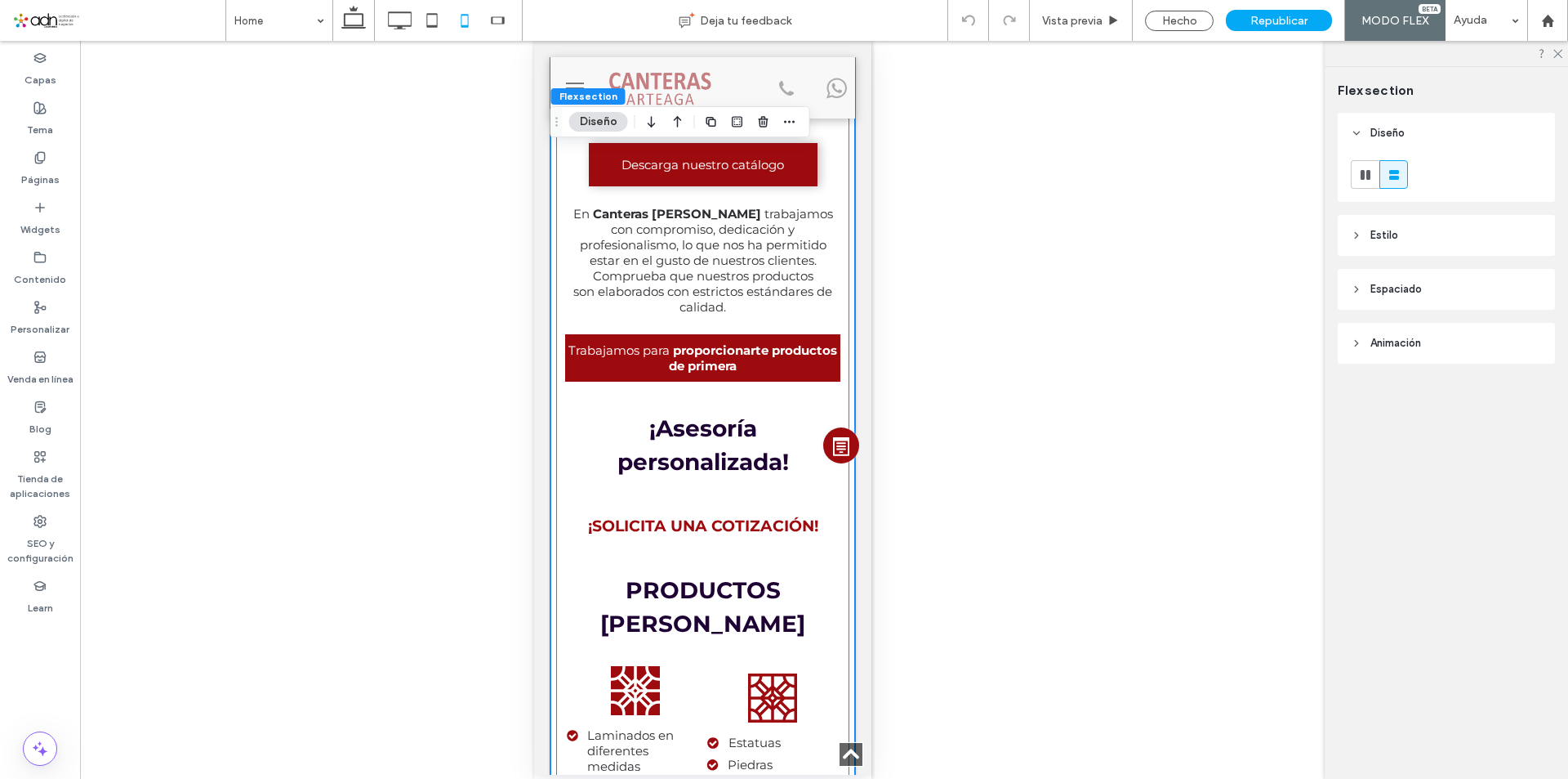
scroll to position [1727, 0]
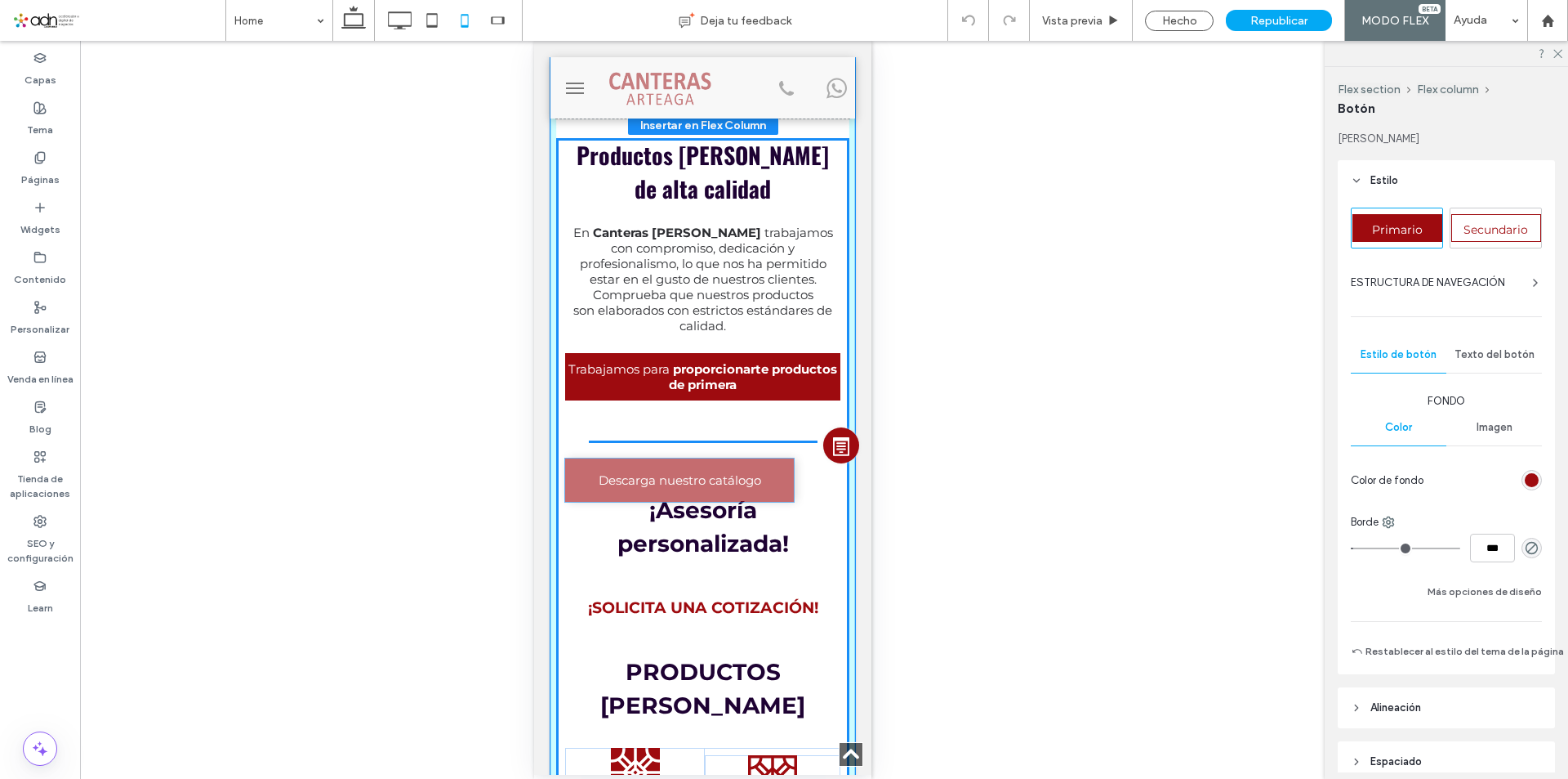
type input "**"
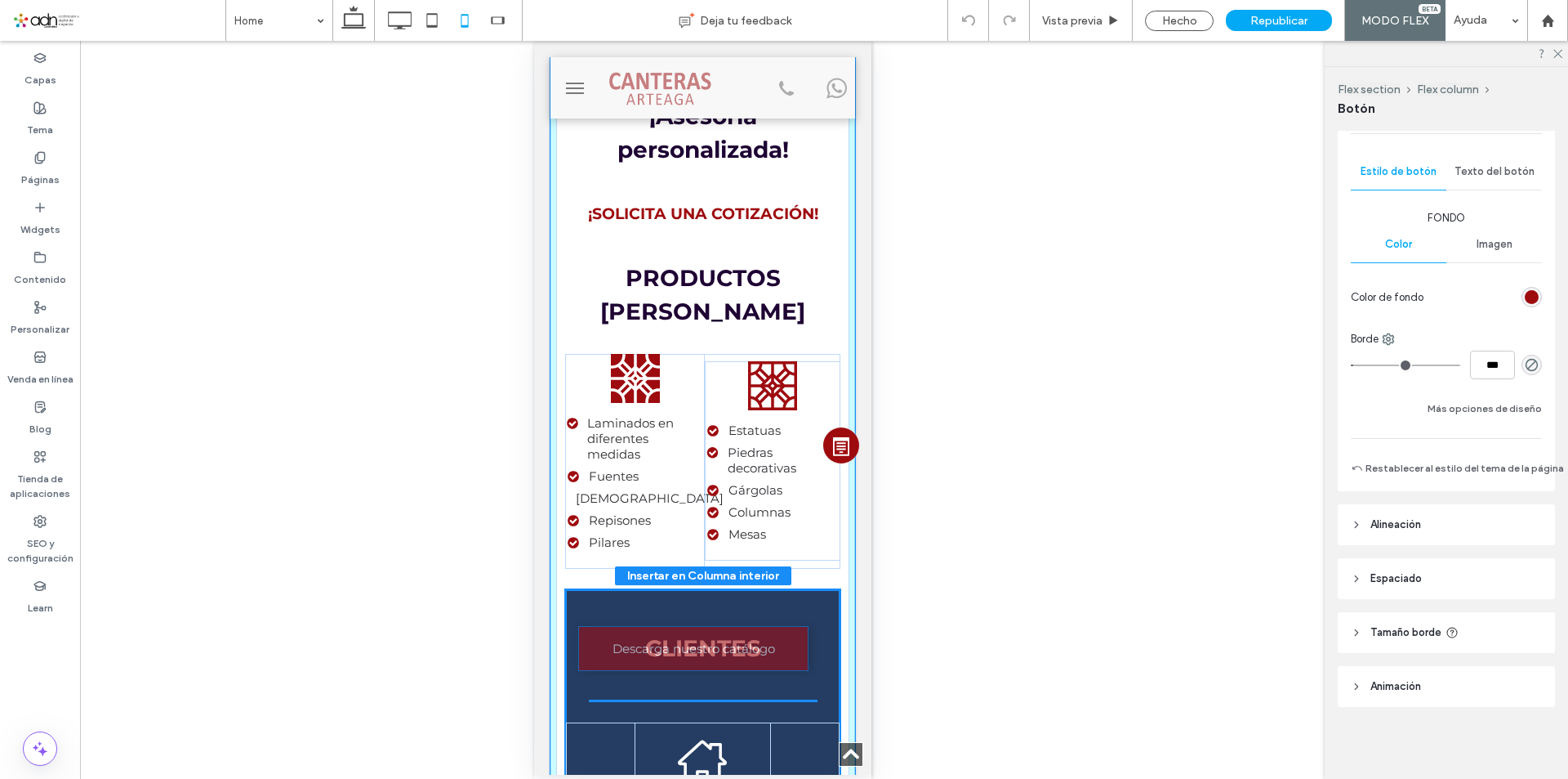
scroll to position [2088, 0]
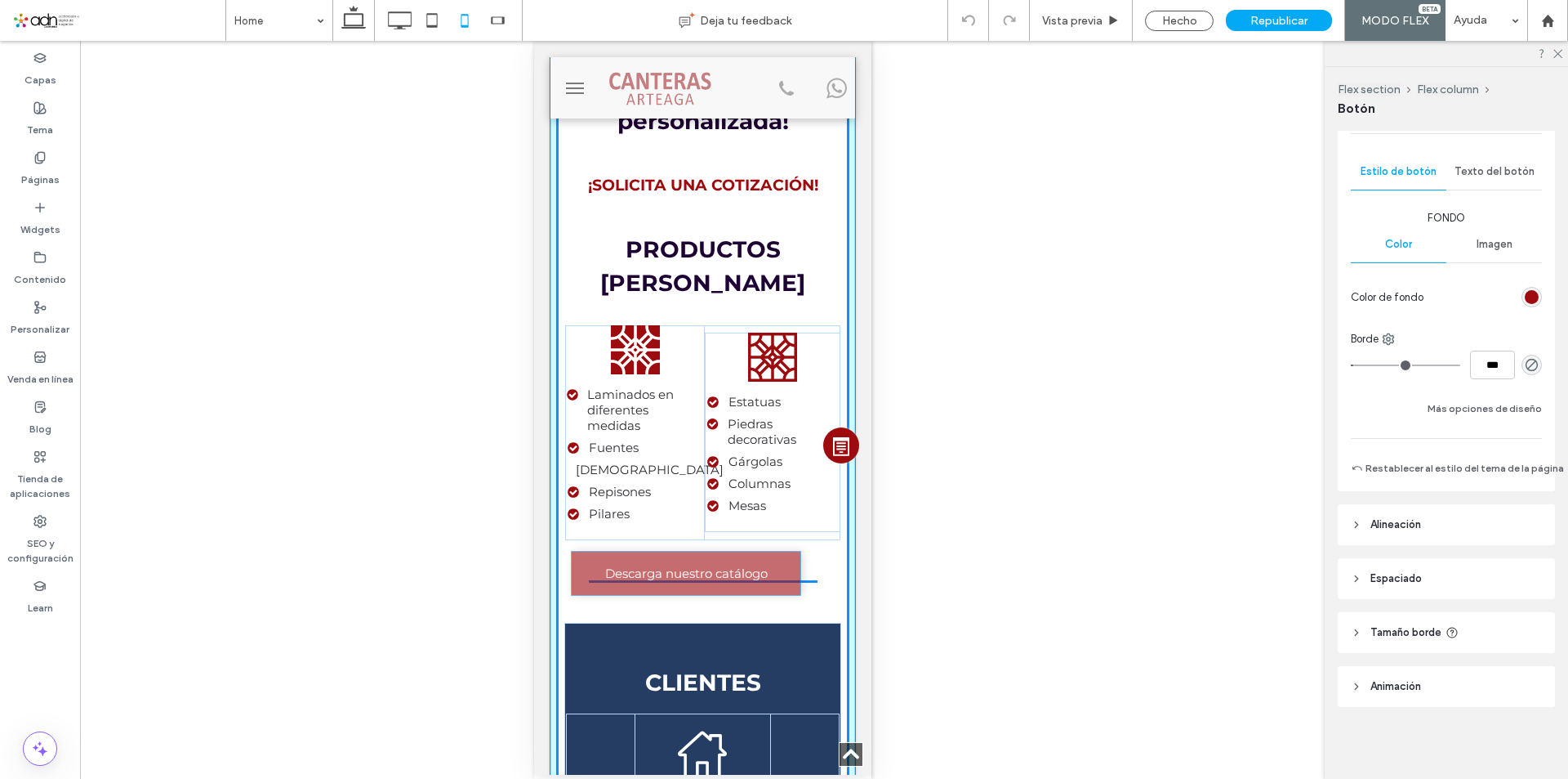
drag, startPoint x: 678, startPoint y: 250, endPoint x: 668, endPoint y: 580, distance: 330.2
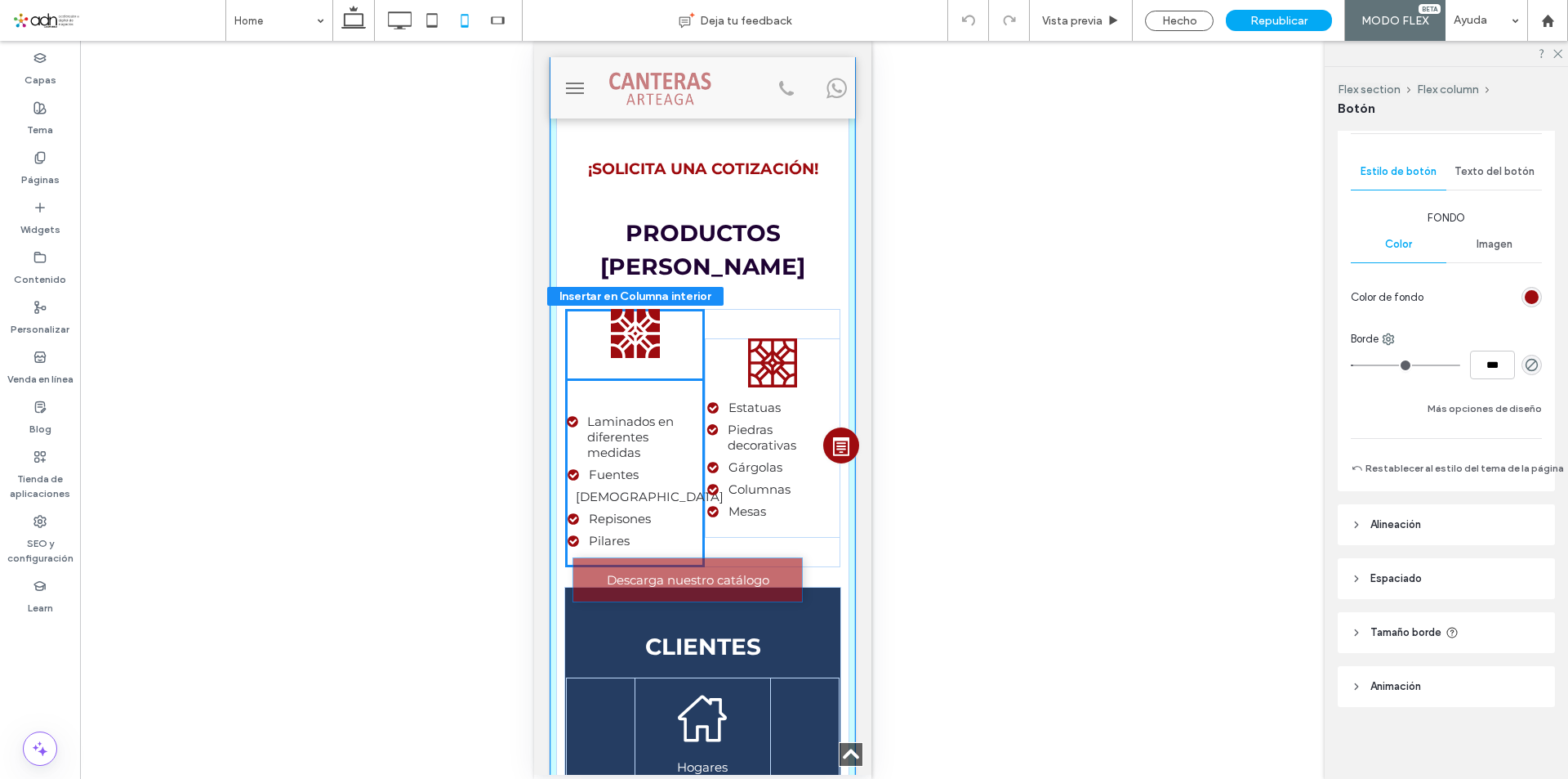
scroll to position [2218, 0]
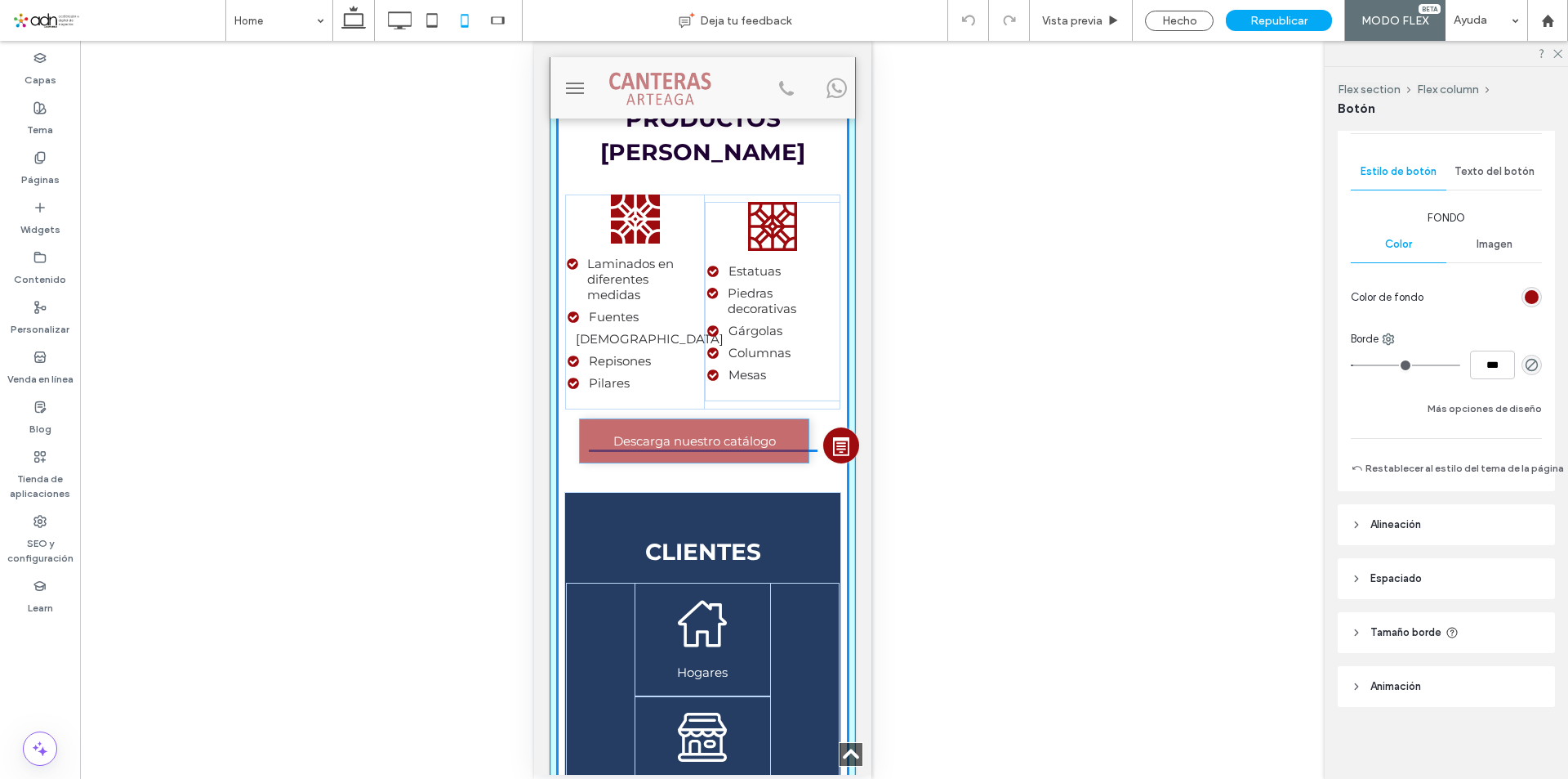
drag, startPoint x: 653, startPoint y: 248, endPoint x: 650, endPoint y: 445, distance: 197.0
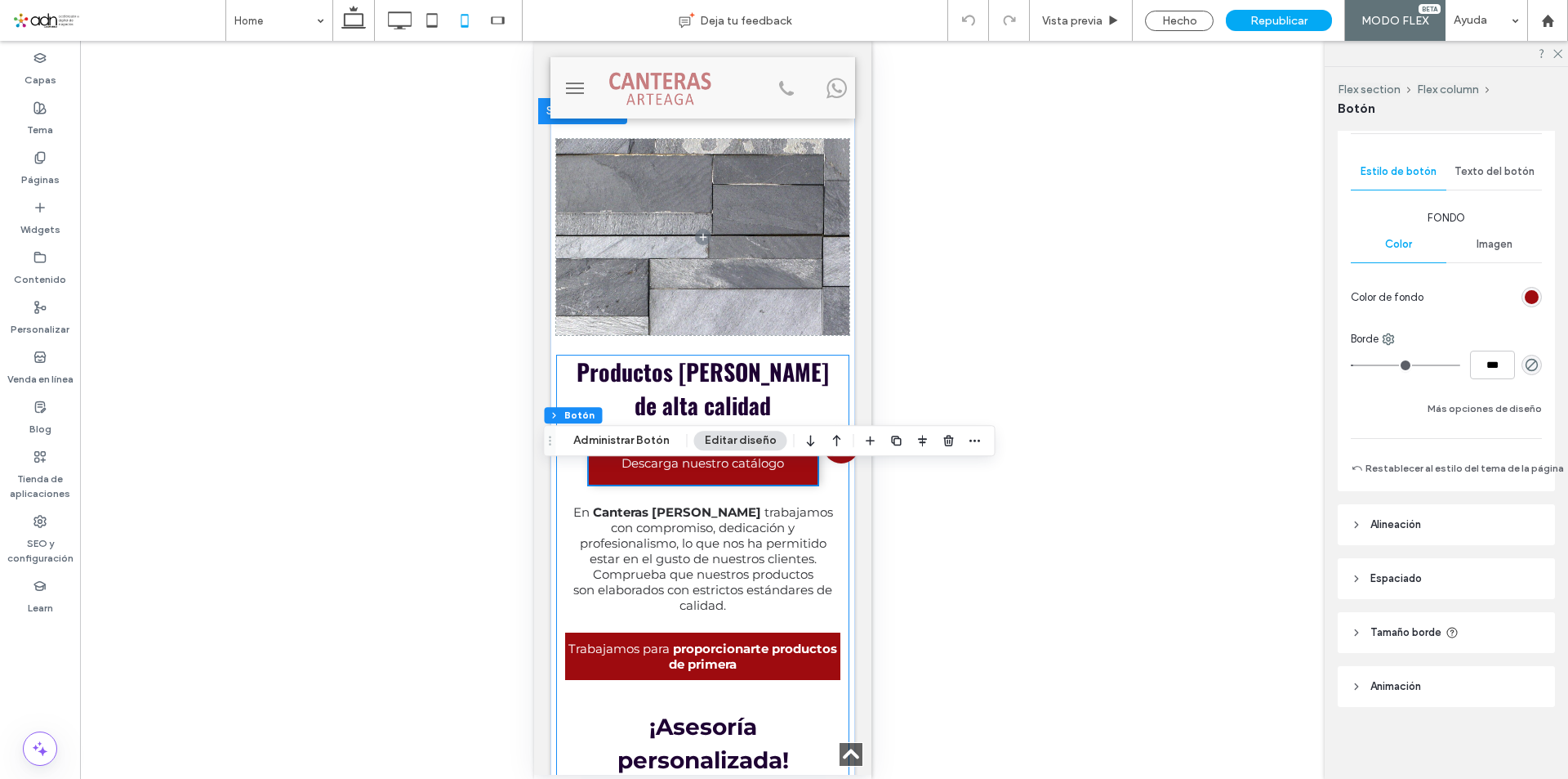
scroll to position [1483, 0]
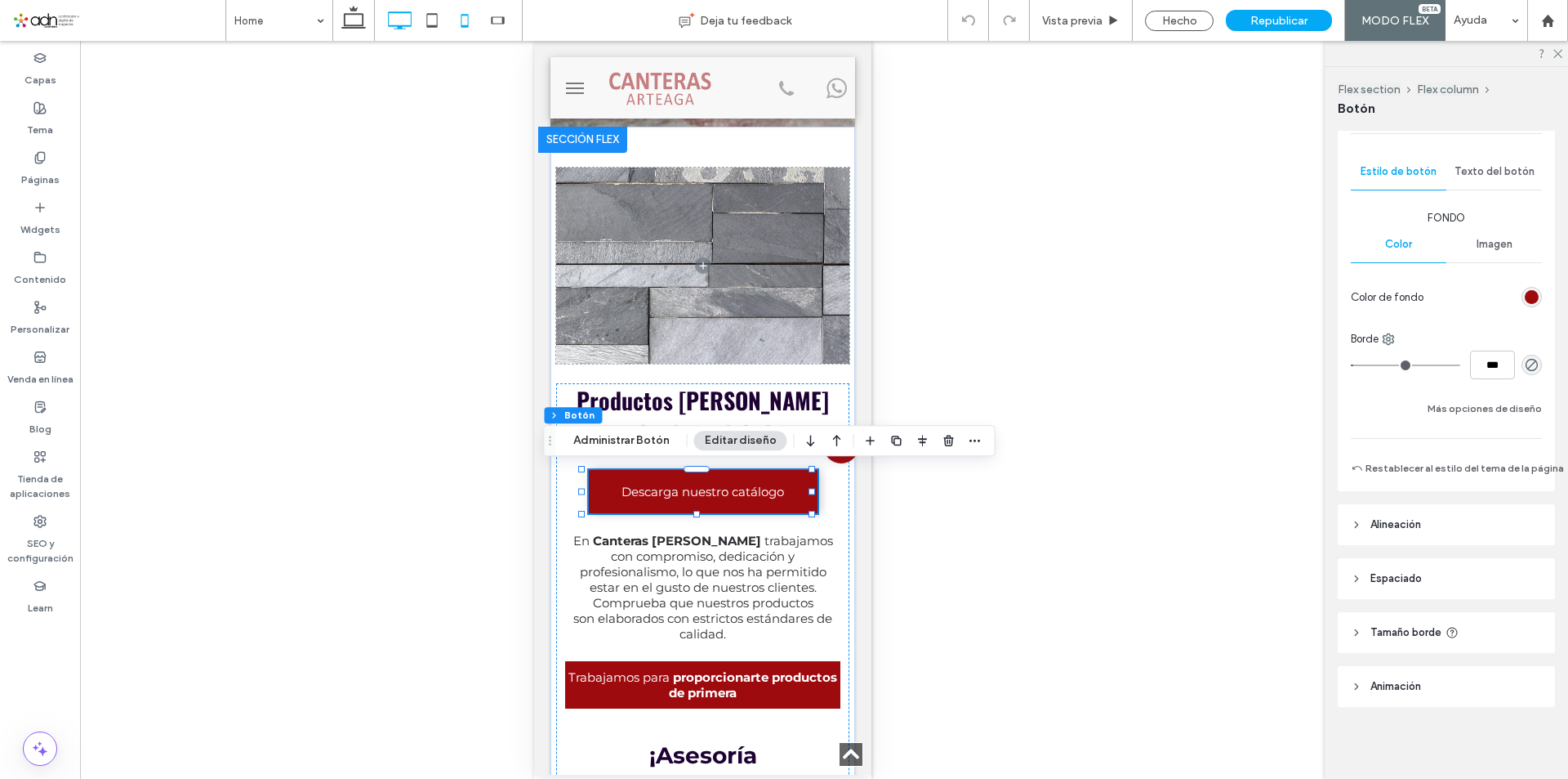
click at [397, 16] on icon at bounding box center [399, 20] width 33 height 33
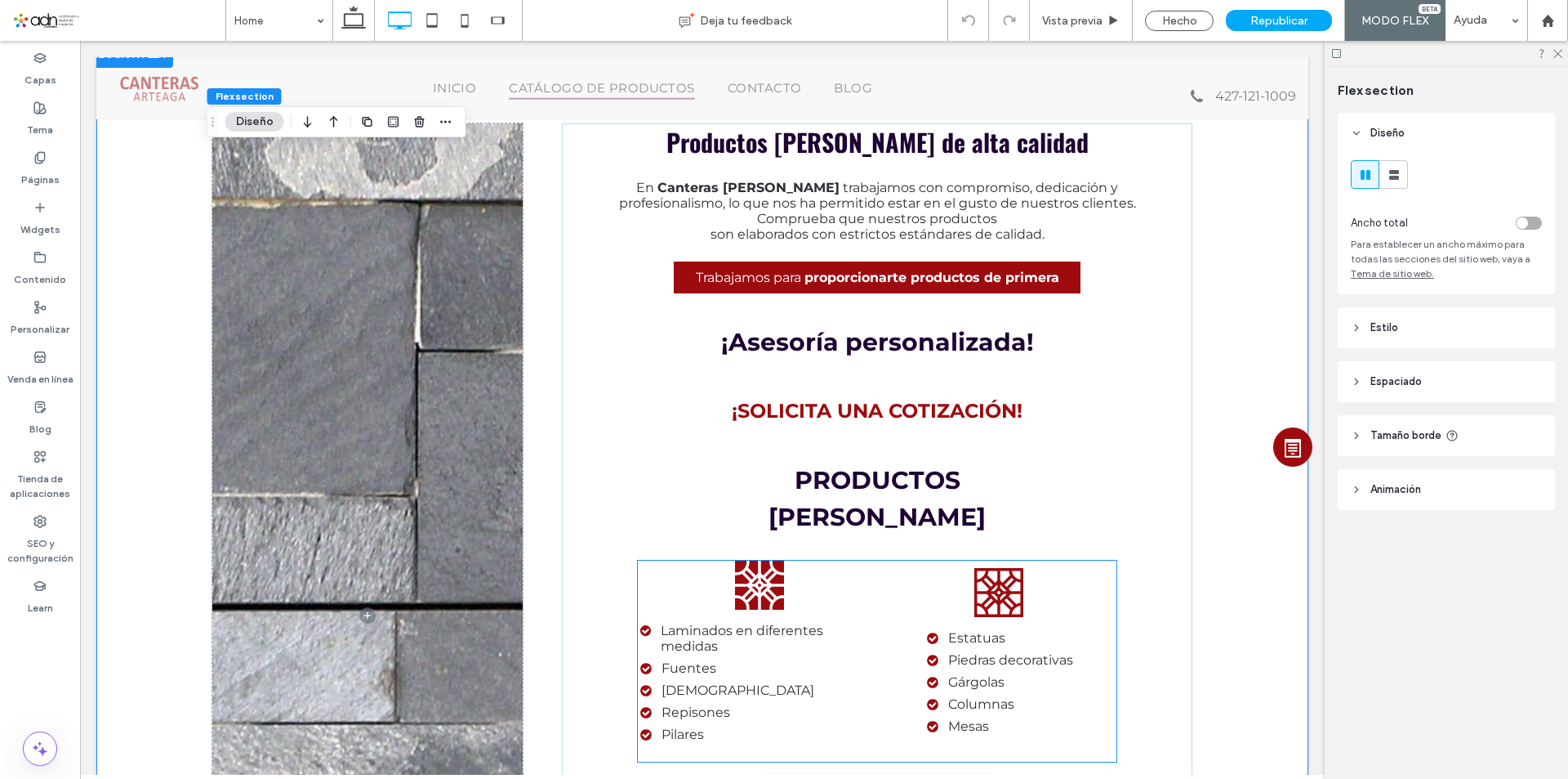
scroll to position [0, 0]
